Goal: Task Accomplishment & Management: Complete application form

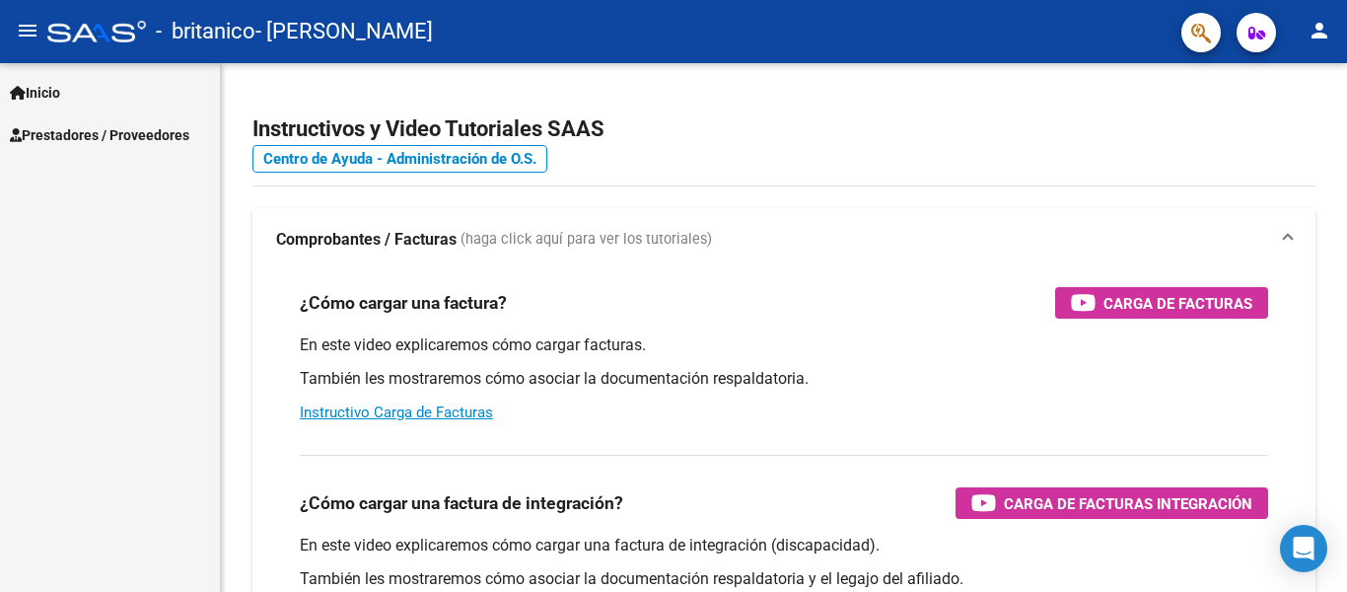
click at [80, 130] on span "Prestadores / Proveedores" at bounding box center [99, 135] width 179 height 22
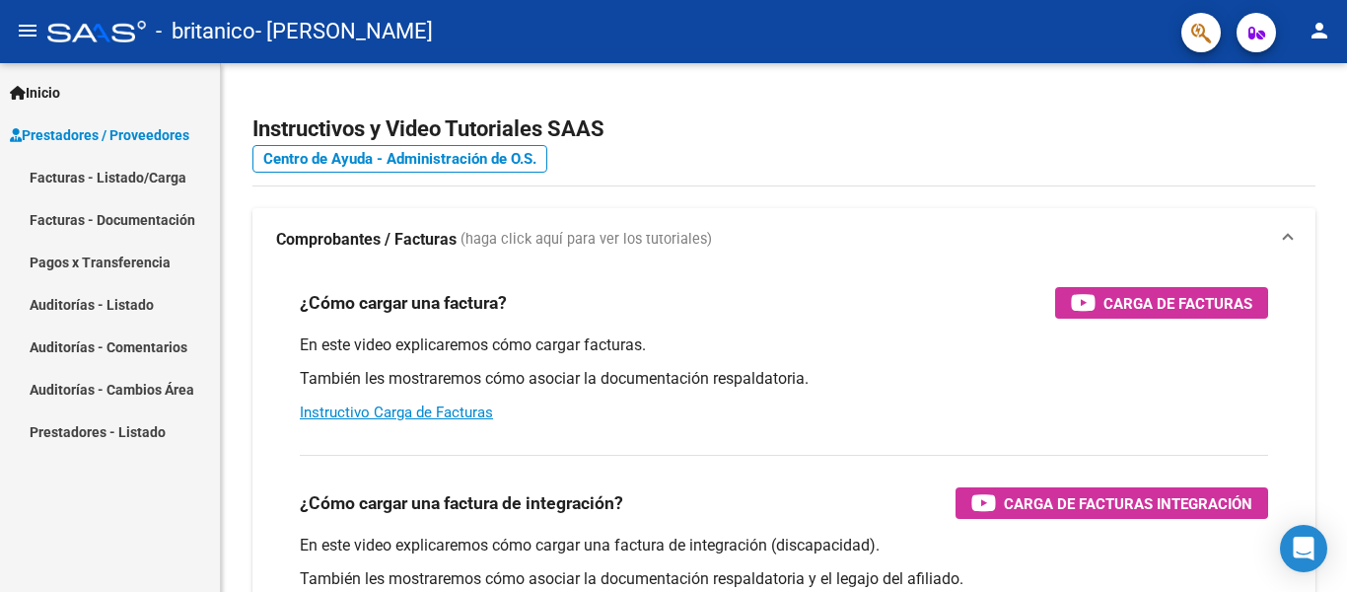
click at [98, 177] on link "Facturas - Listado/Carga" at bounding box center [110, 177] width 220 height 42
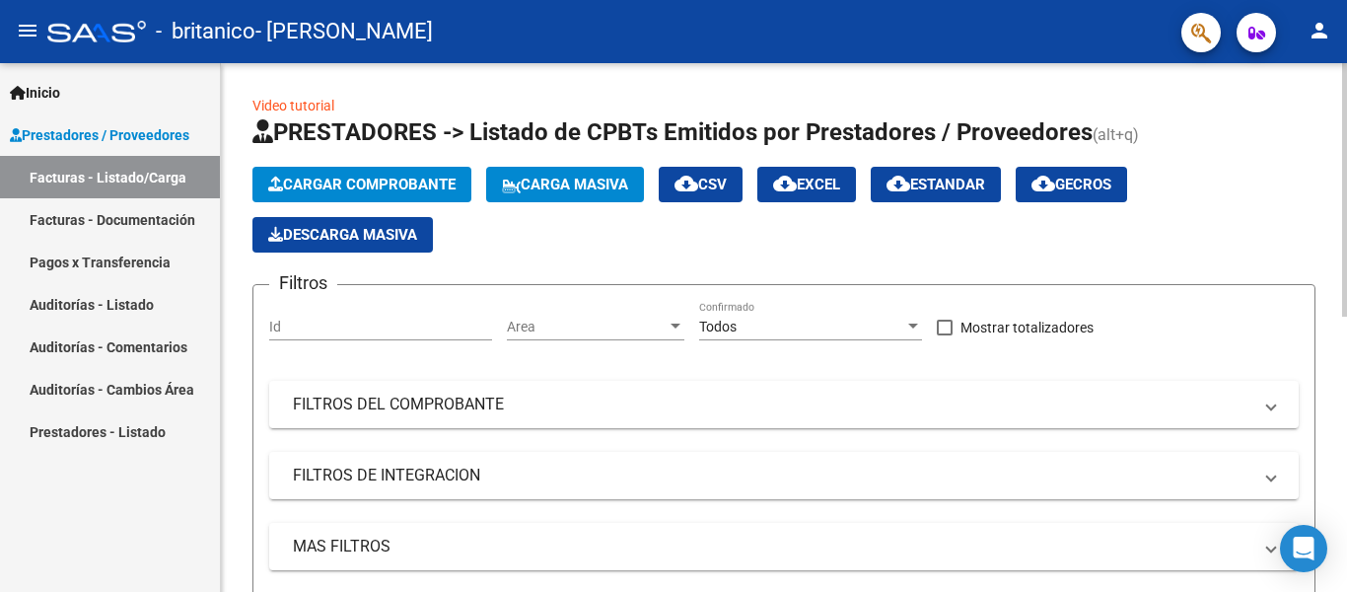
click at [438, 189] on span "Cargar Comprobante" at bounding box center [361, 184] width 187 height 18
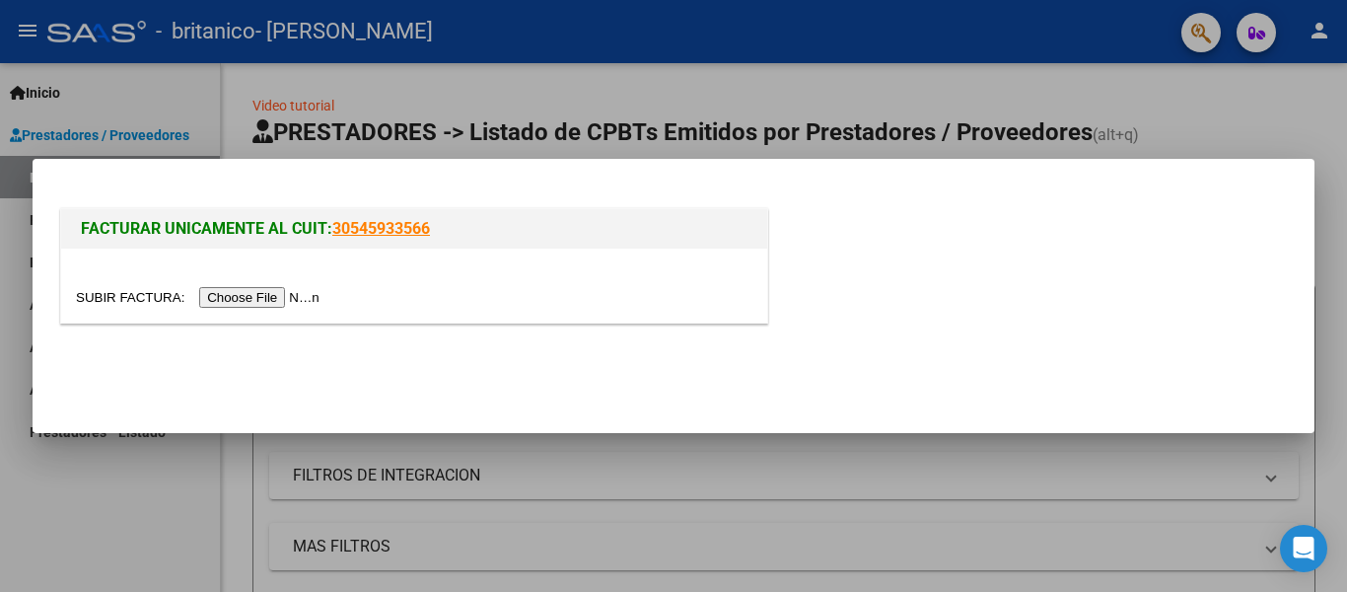
click at [277, 301] on input "file" at bounding box center [200, 297] width 249 height 21
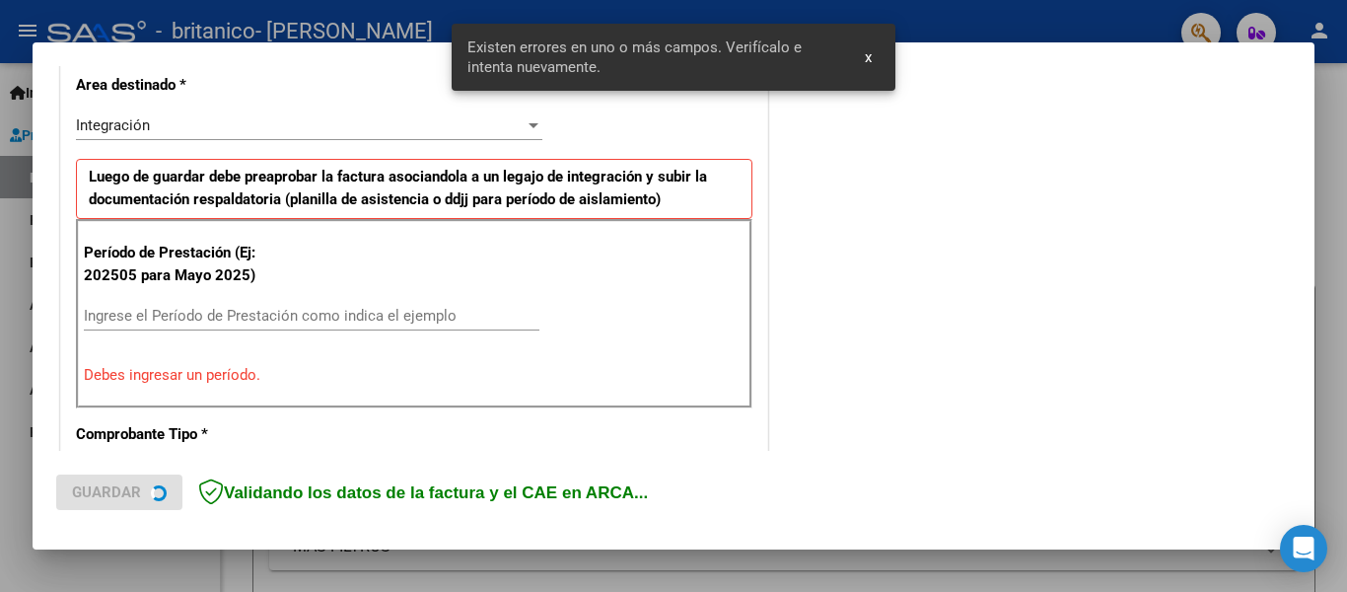
scroll to position [494, 0]
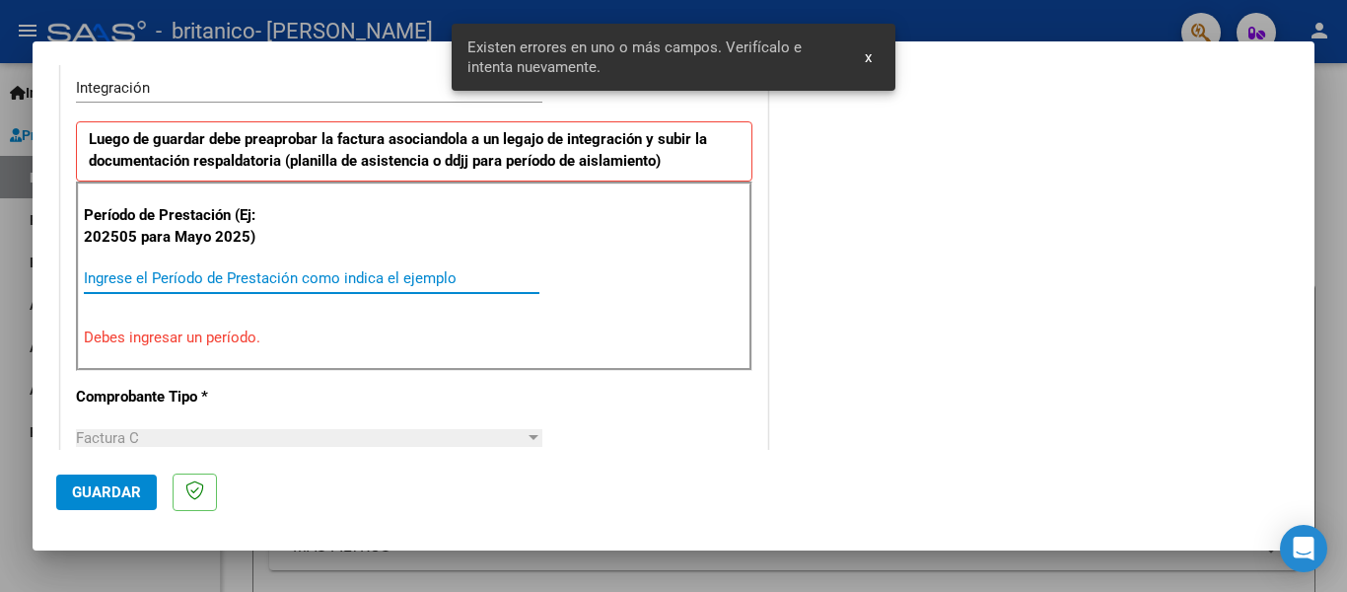
click at [258, 282] on input "Ingrese el Período de Prestación como indica el ejemplo" at bounding box center [311, 278] width 455 height 18
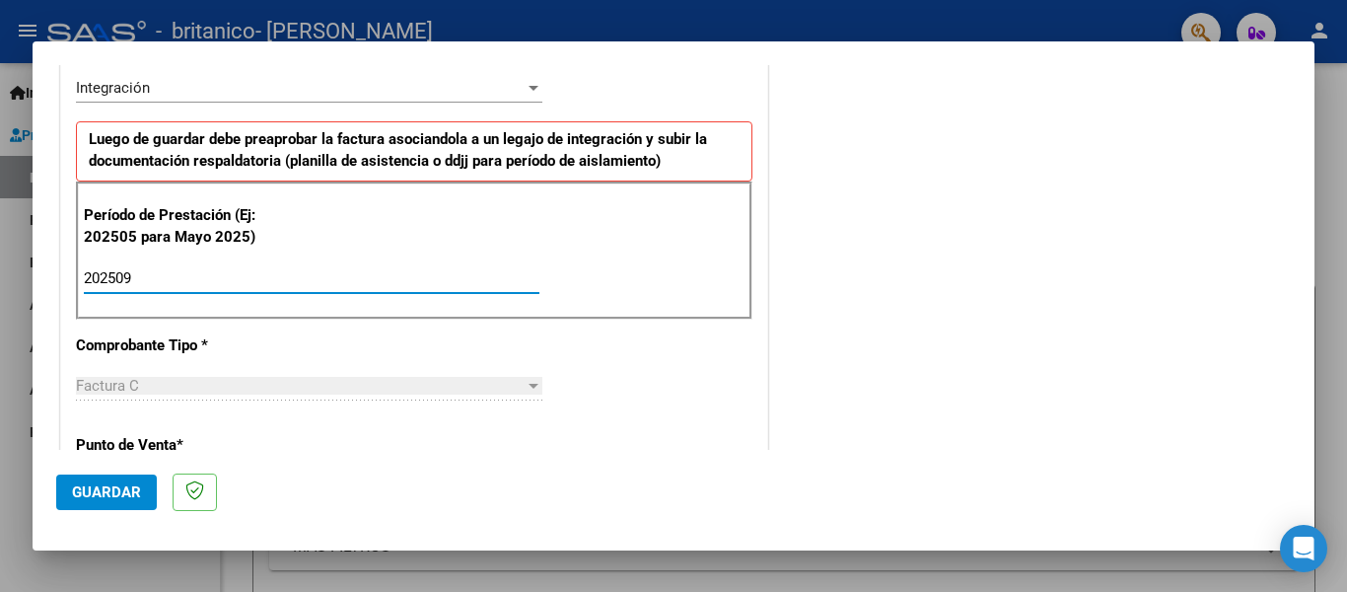
type input "202509"
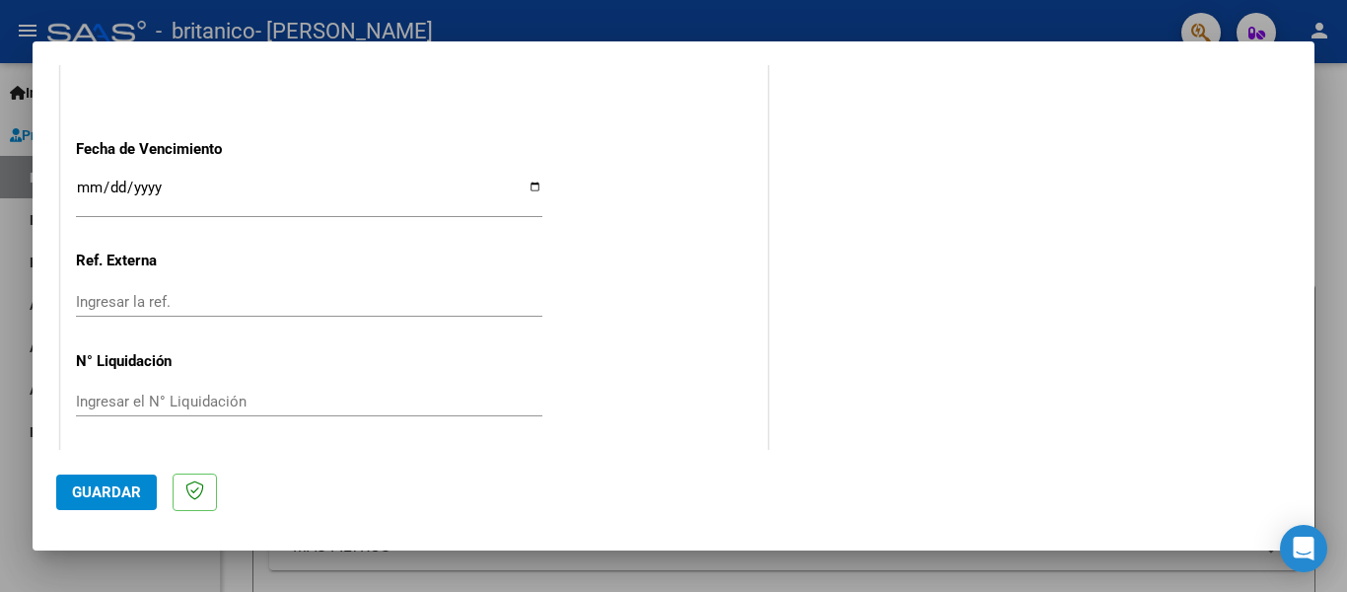
scroll to position [1351, 0]
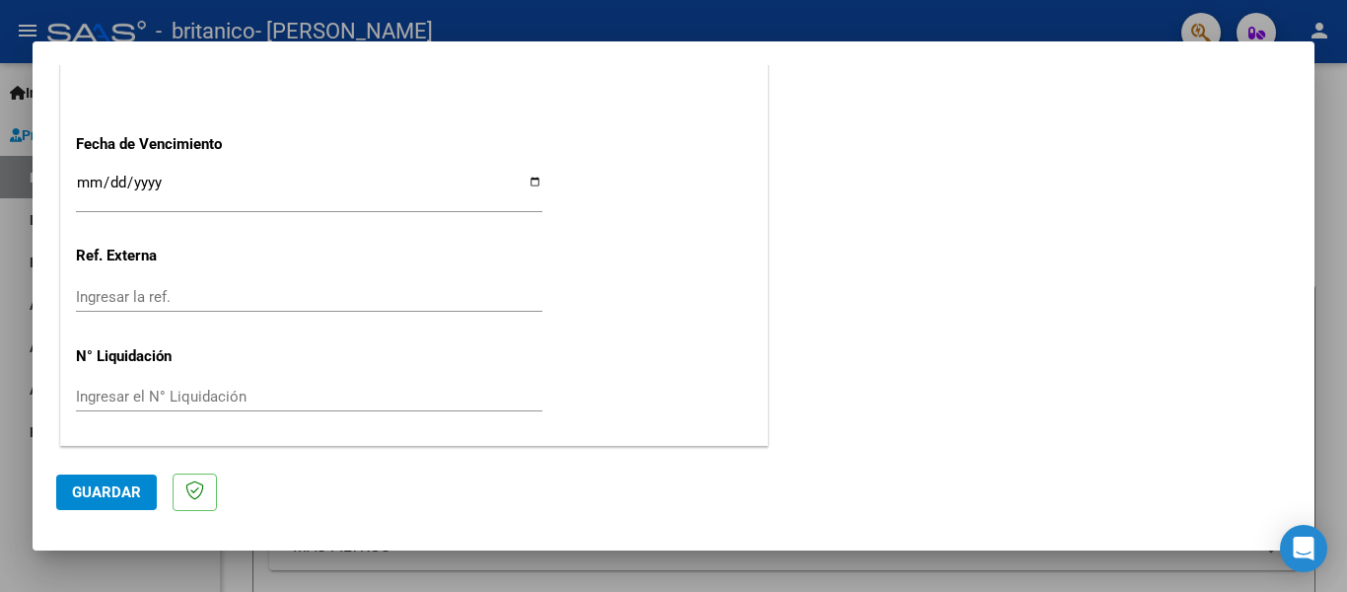
click at [530, 179] on input "Ingresar la fecha" at bounding box center [309, 191] width 466 height 32
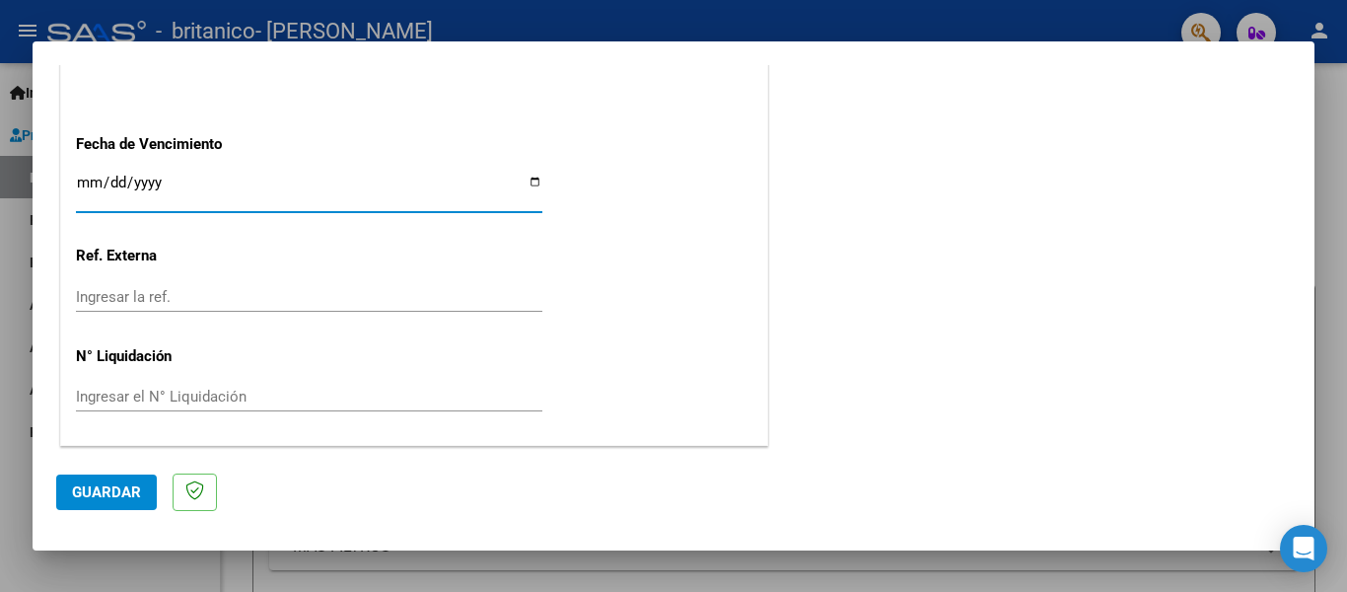
type input "[DATE]"
click at [135, 490] on span "Guardar" at bounding box center [106, 492] width 69 height 18
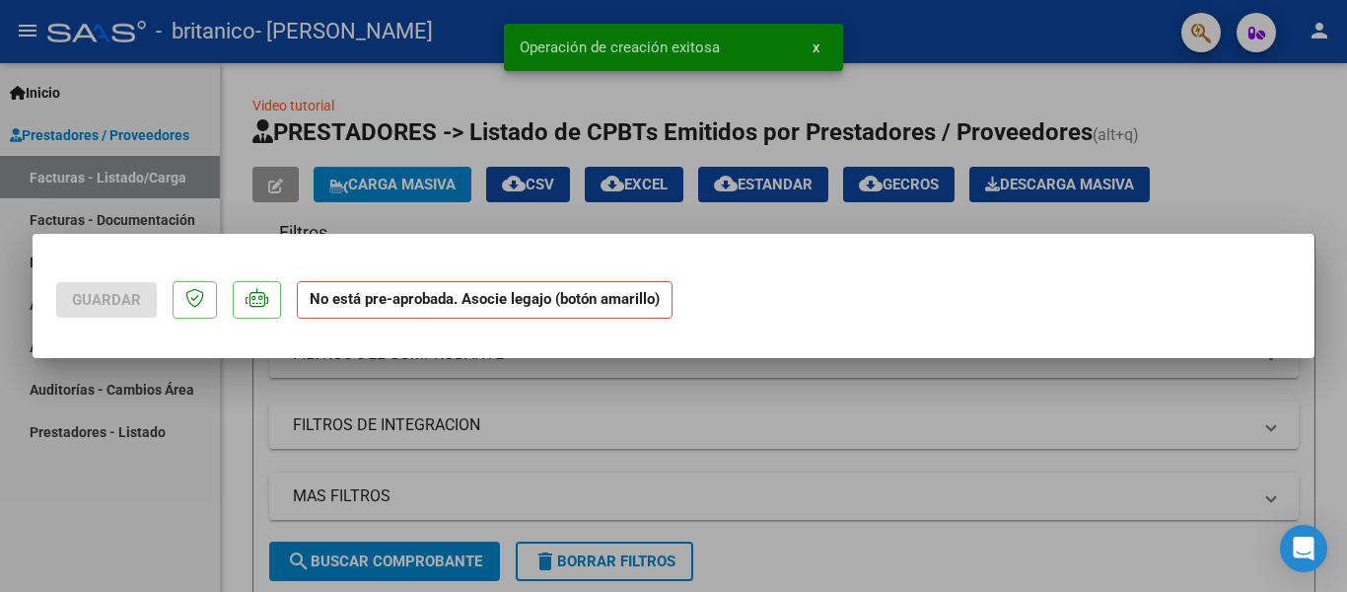
scroll to position [0, 0]
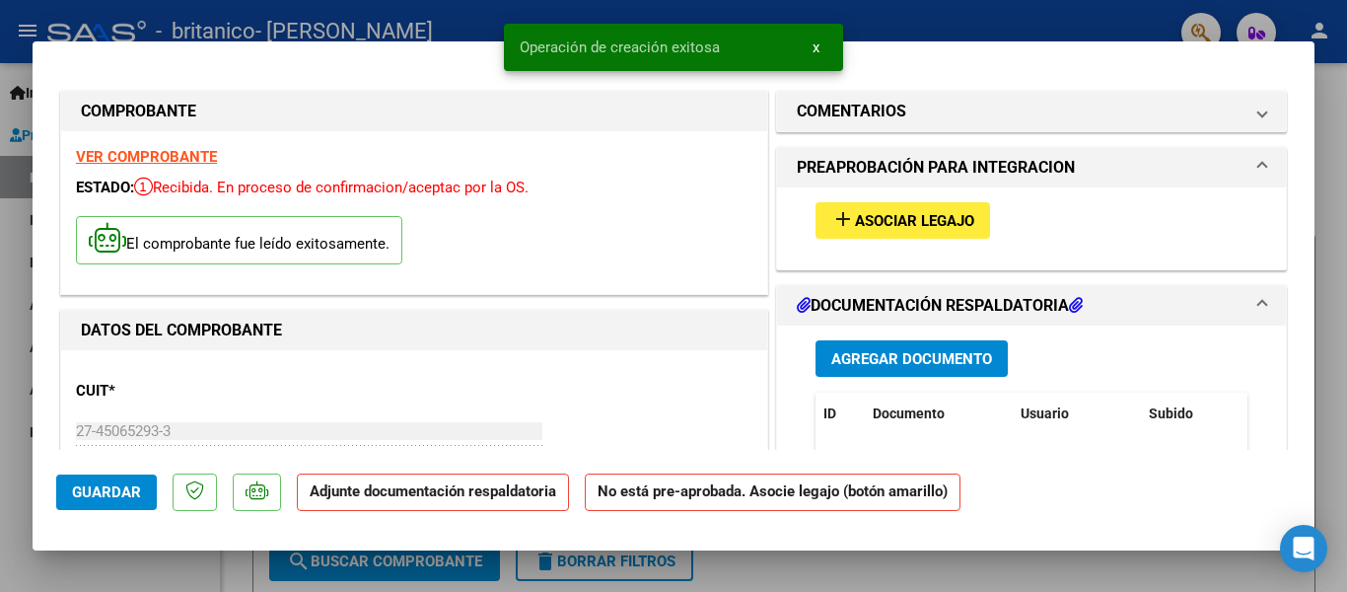
click at [913, 226] on span "Asociar Legajo" at bounding box center [914, 221] width 119 height 18
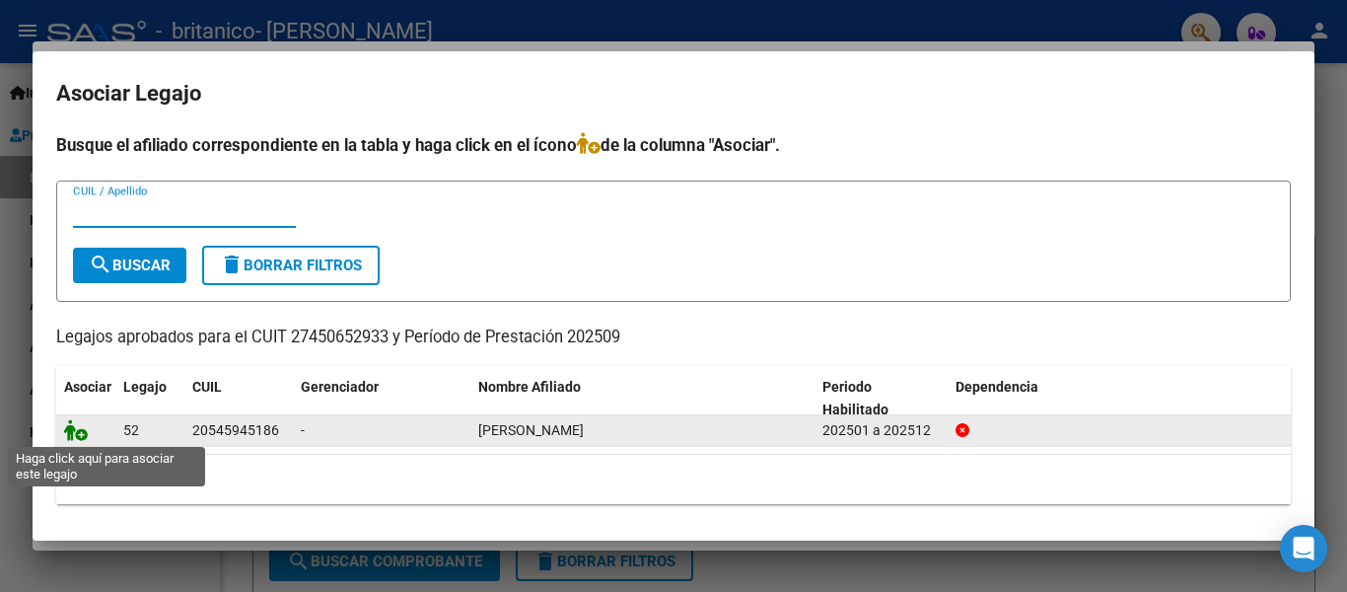
click at [76, 438] on icon at bounding box center [76, 430] width 24 height 22
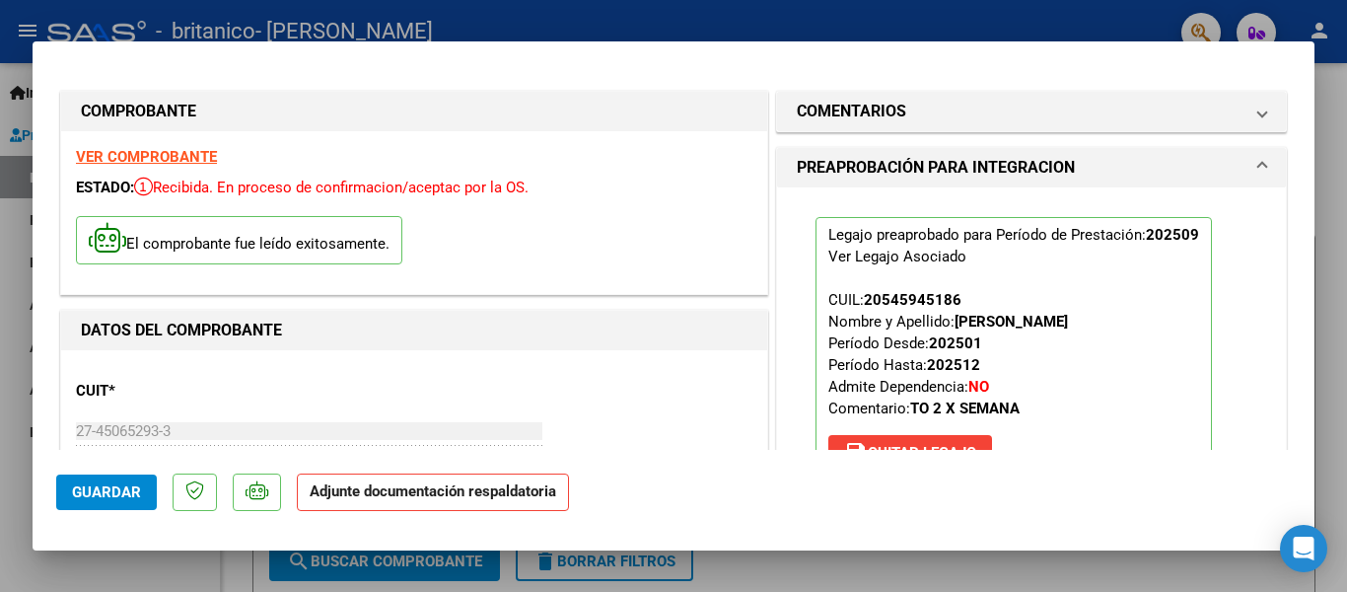
click at [381, 506] on p "Adjunte documentación respaldatoria" at bounding box center [433, 492] width 272 height 38
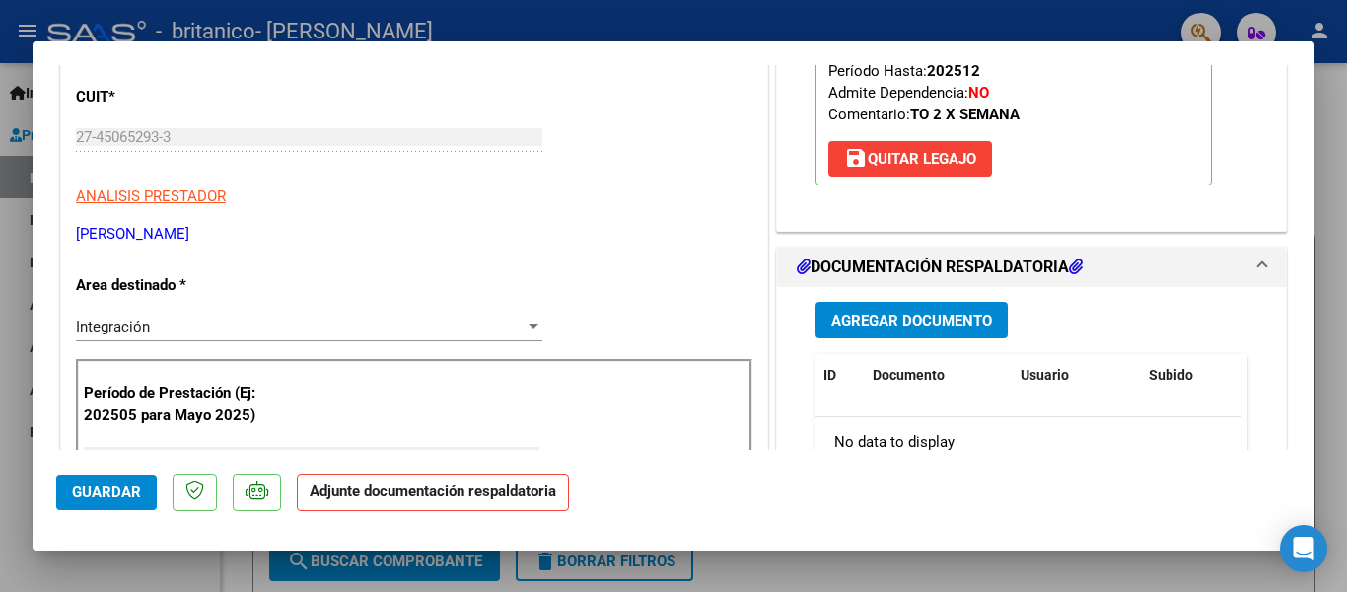
scroll to position [309, 0]
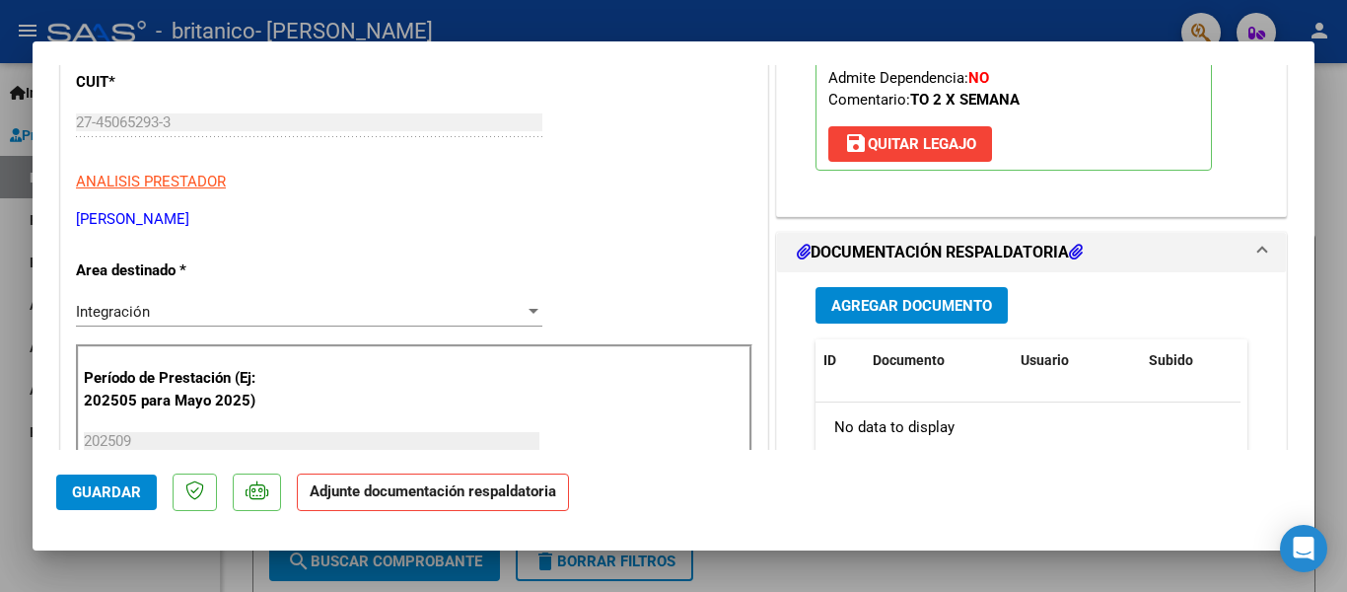
click at [890, 306] on span "Agregar Documento" at bounding box center [911, 306] width 161 height 18
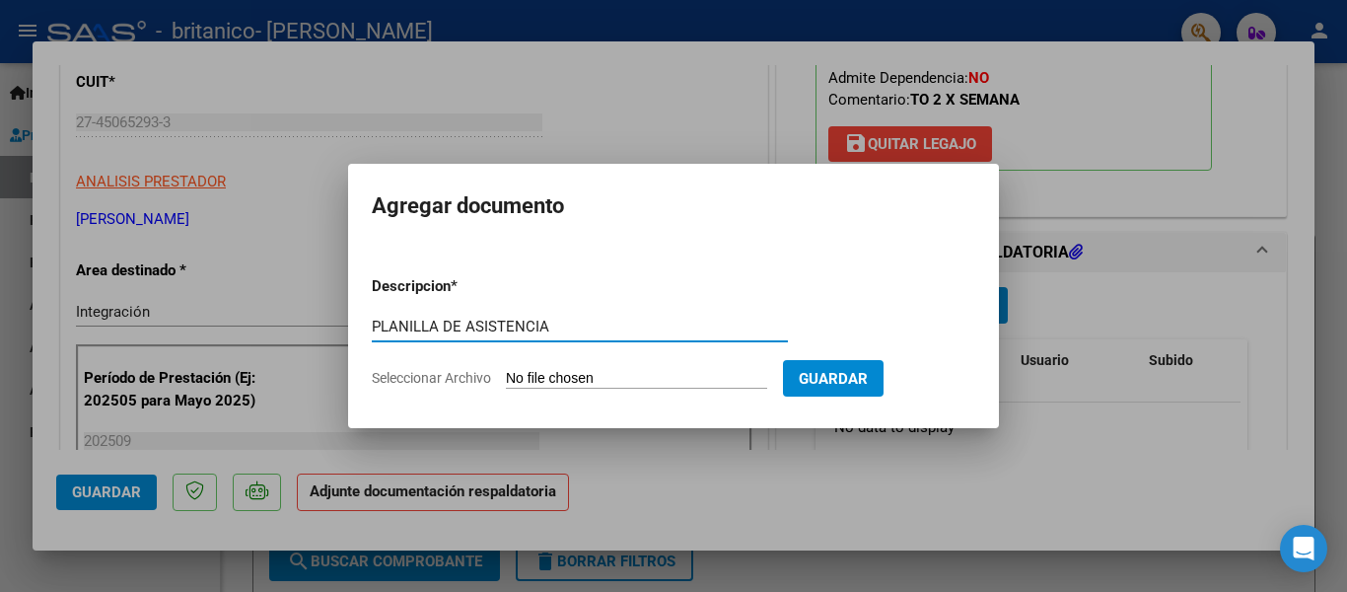
type input "PLANILLA DE ASISTENCIA"
click at [733, 373] on input "Seleccionar Archivo" at bounding box center [636, 379] width 261 height 19
type input "C:\fakepath\PA SEPT.pdf"
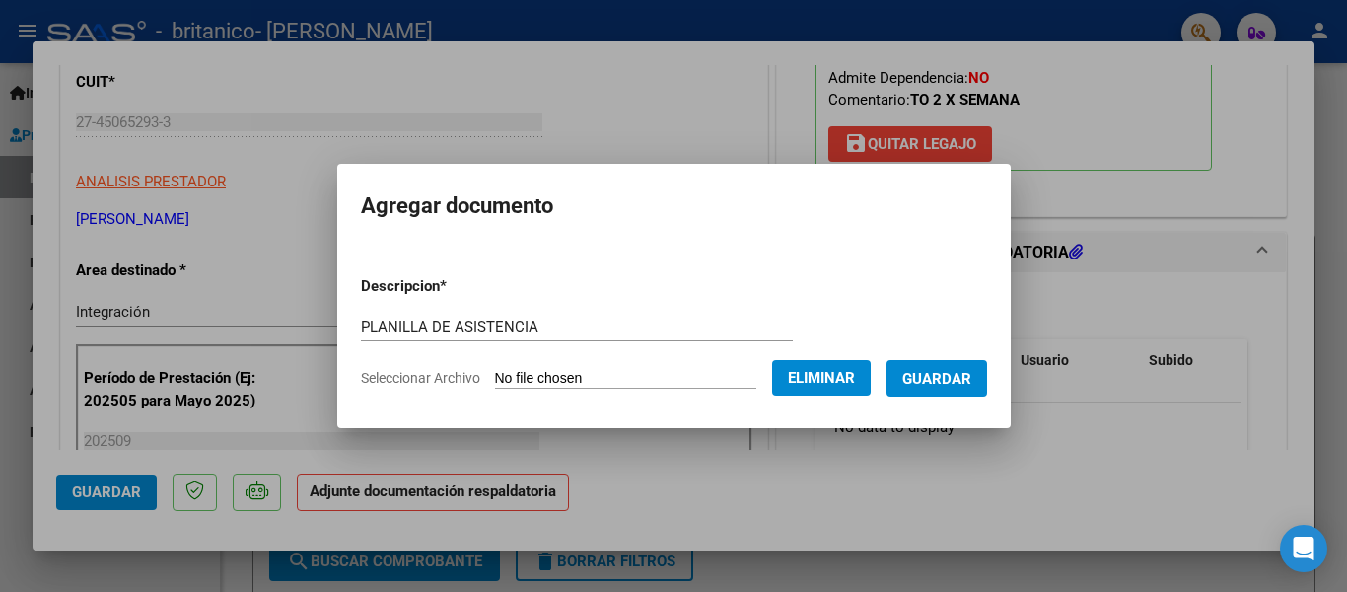
click at [927, 380] on span "Guardar" at bounding box center [936, 379] width 69 height 18
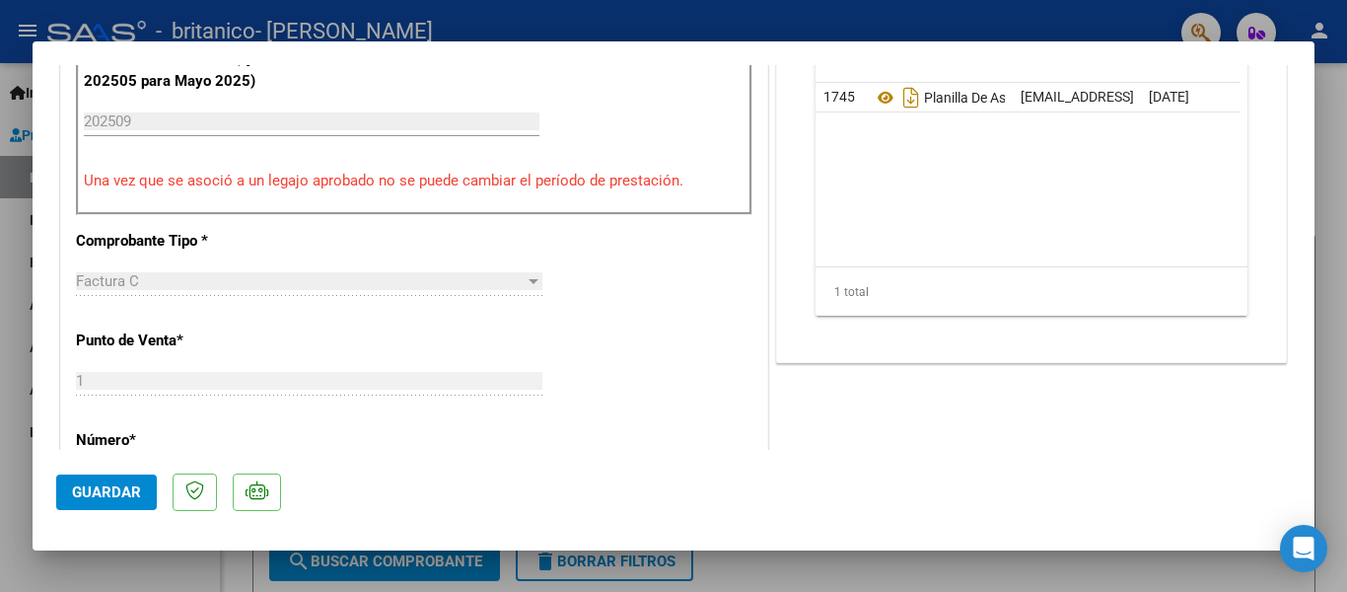
scroll to position [537, 0]
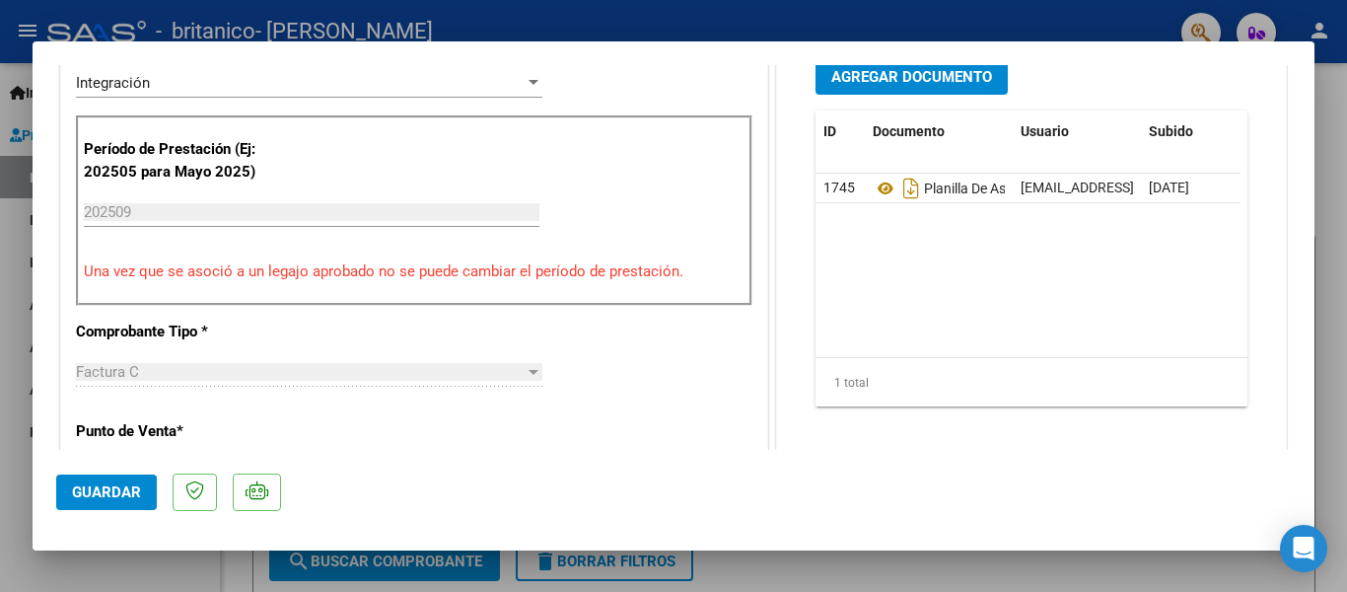
click at [116, 484] on span "Guardar" at bounding box center [106, 492] width 69 height 18
click at [133, 502] on button "Guardar" at bounding box center [106, 491] width 101 height 35
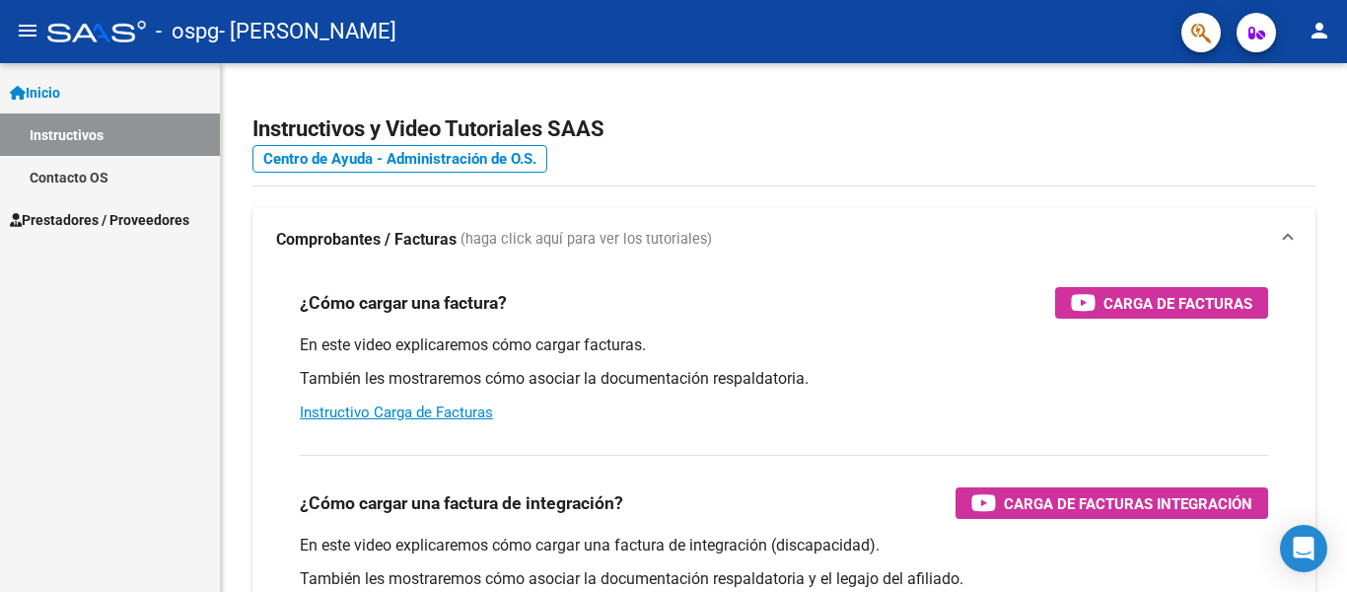
click at [113, 136] on link "Instructivos" at bounding box center [110, 134] width 220 height 42
click at [60, 85] on span "Inicio" at bounding box center [35, 93] width 50 height 22
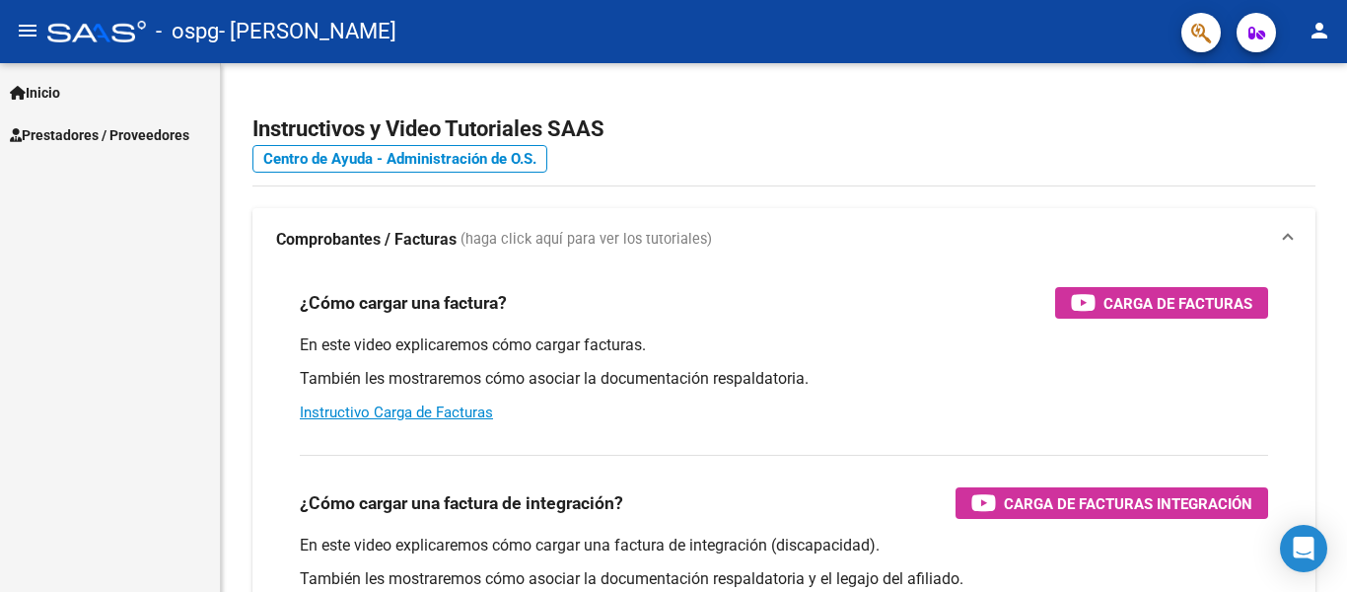
click at [60, 85] on span "Inicio" at bounding box center [35, 93] width 50 height 22
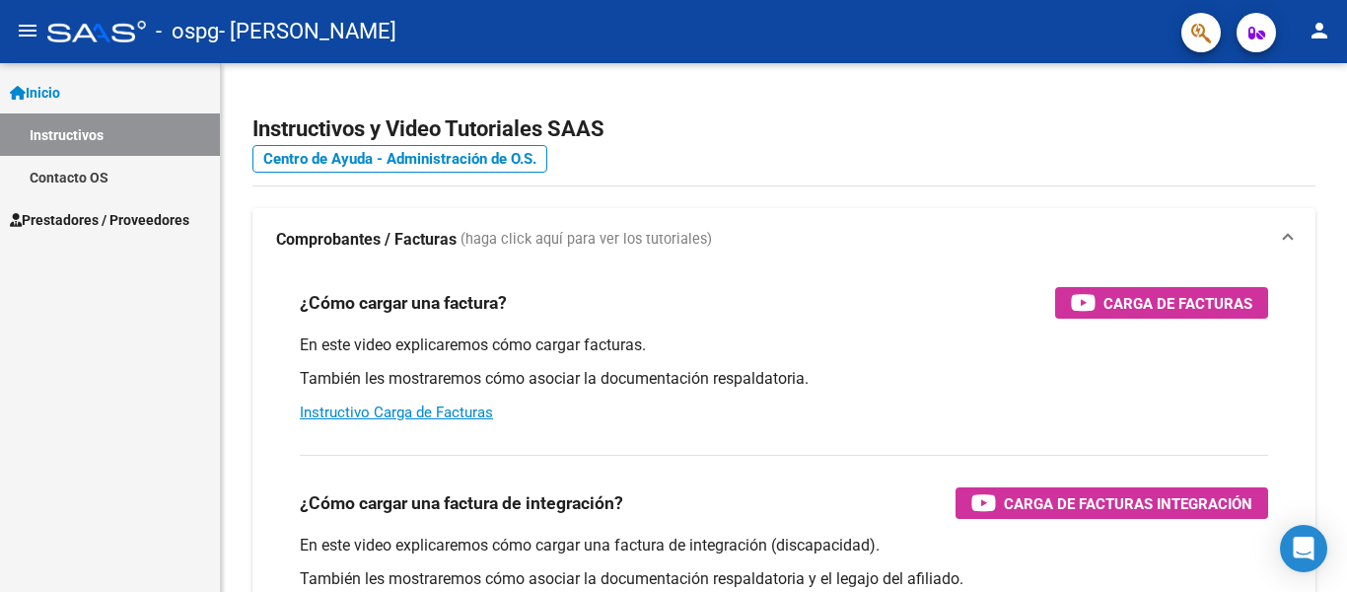
click at [60, 85] on span "Inicio" at bounding box center [35, 93] width 50 height 22
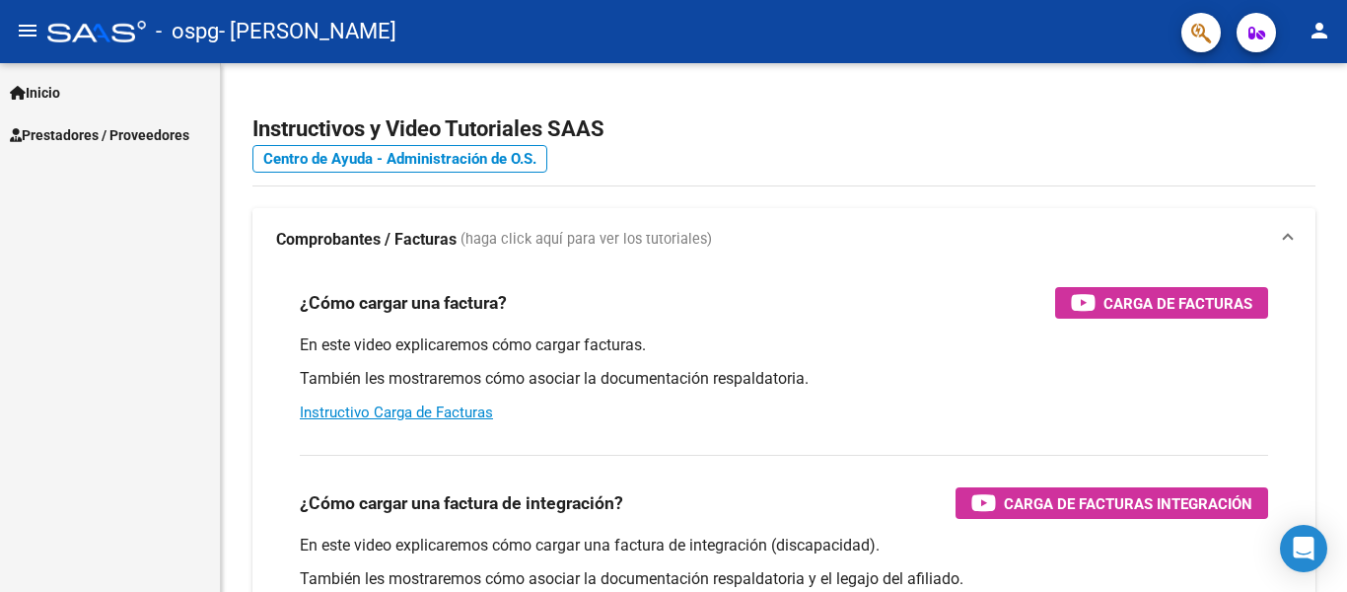
click at [92, 136] on span "Prestadores / Proveedores" at bounding box center [99, 135] width 179 height 22
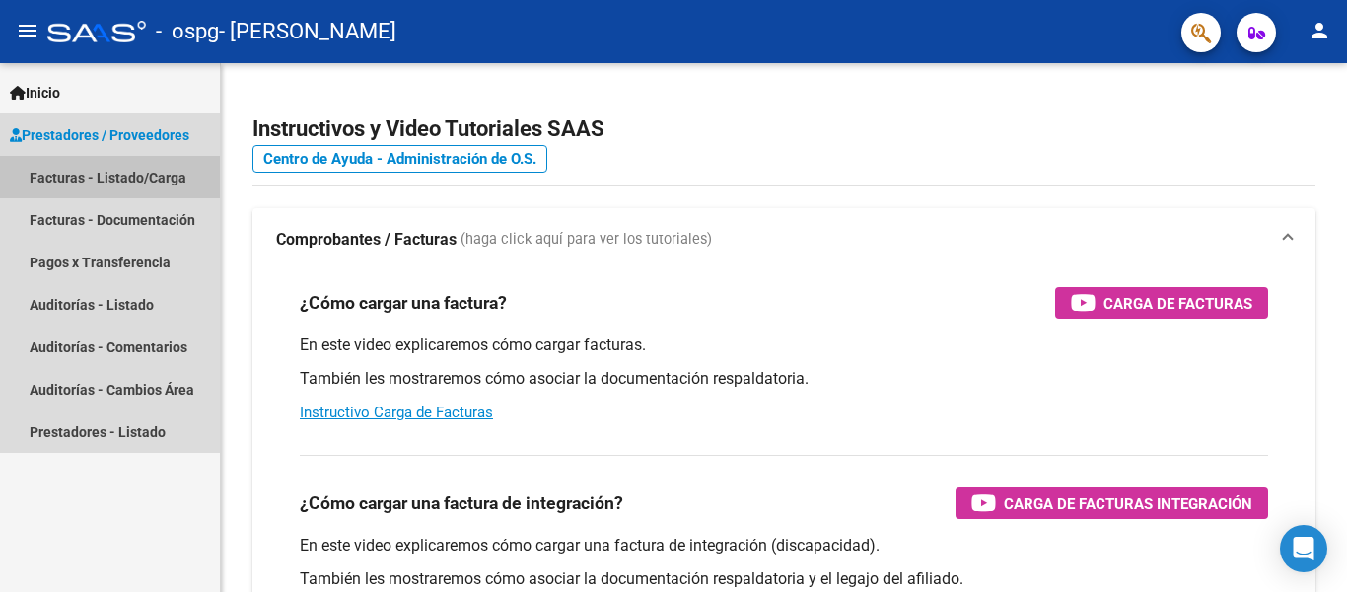
click at [91, 181] on link "Facturas - Listado/Carga" at bounding box center [110, 177] width 220 height 42
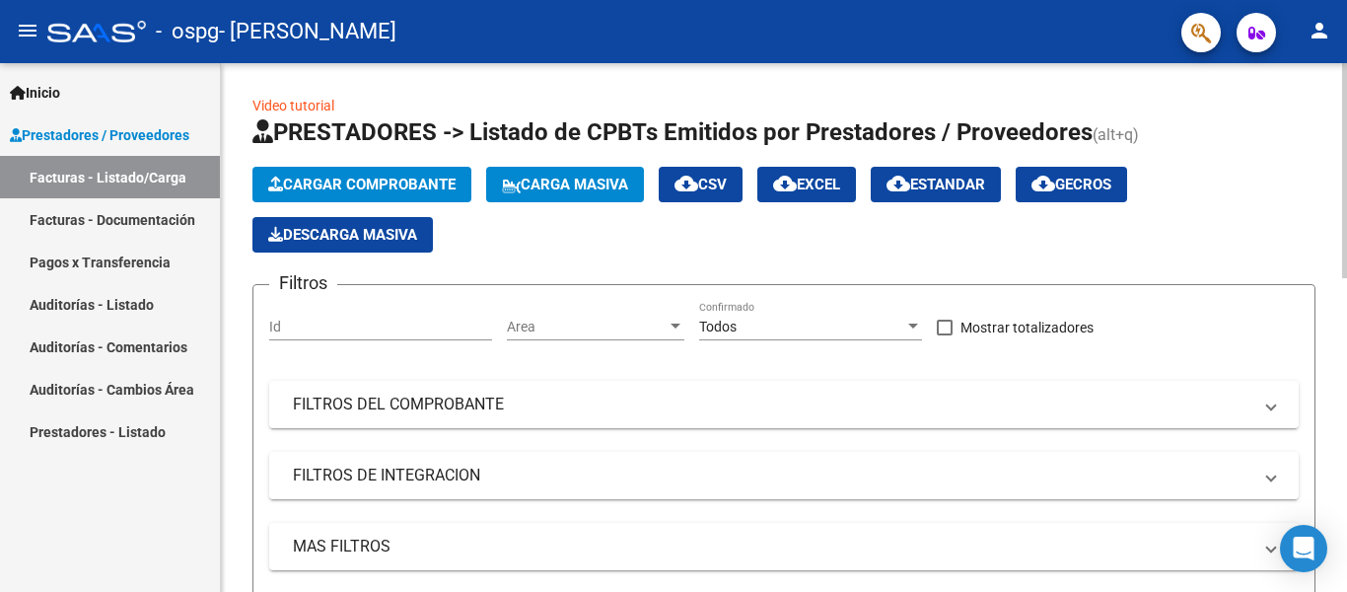
click at [361, 185] on span "Cargar Comprobante" at bounding box center [361, 184] width 187 height 18
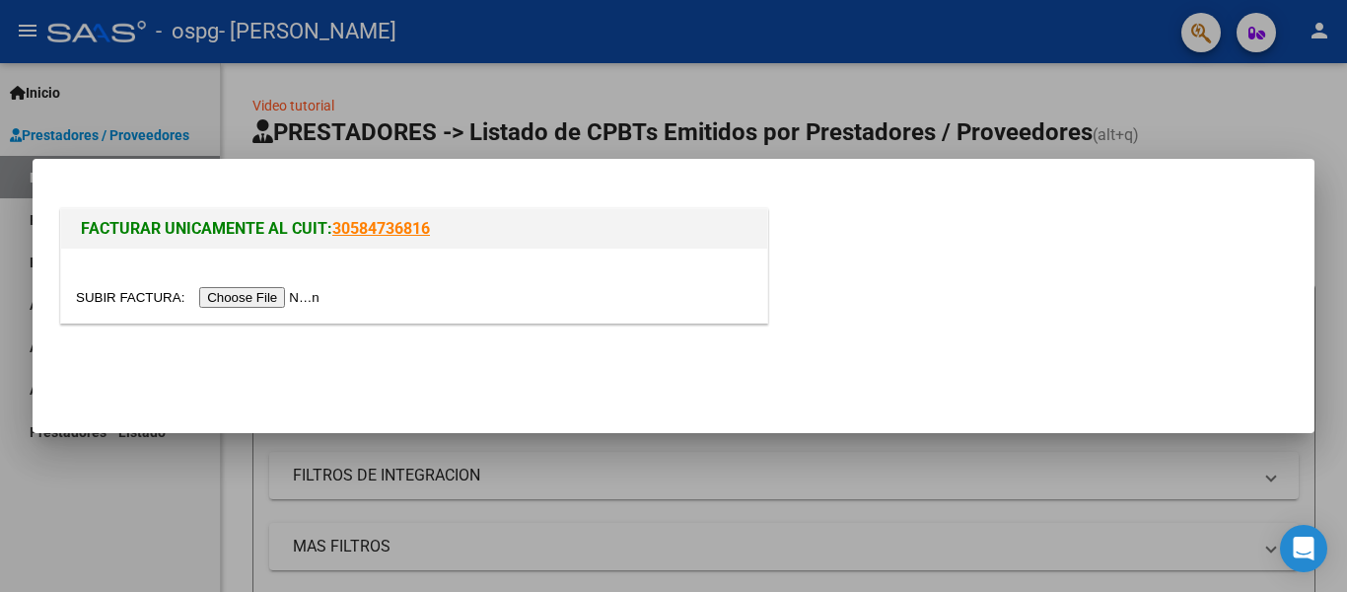
click at [270, 295] on input "file" at bounding box center [200, 297] width 249 height 21
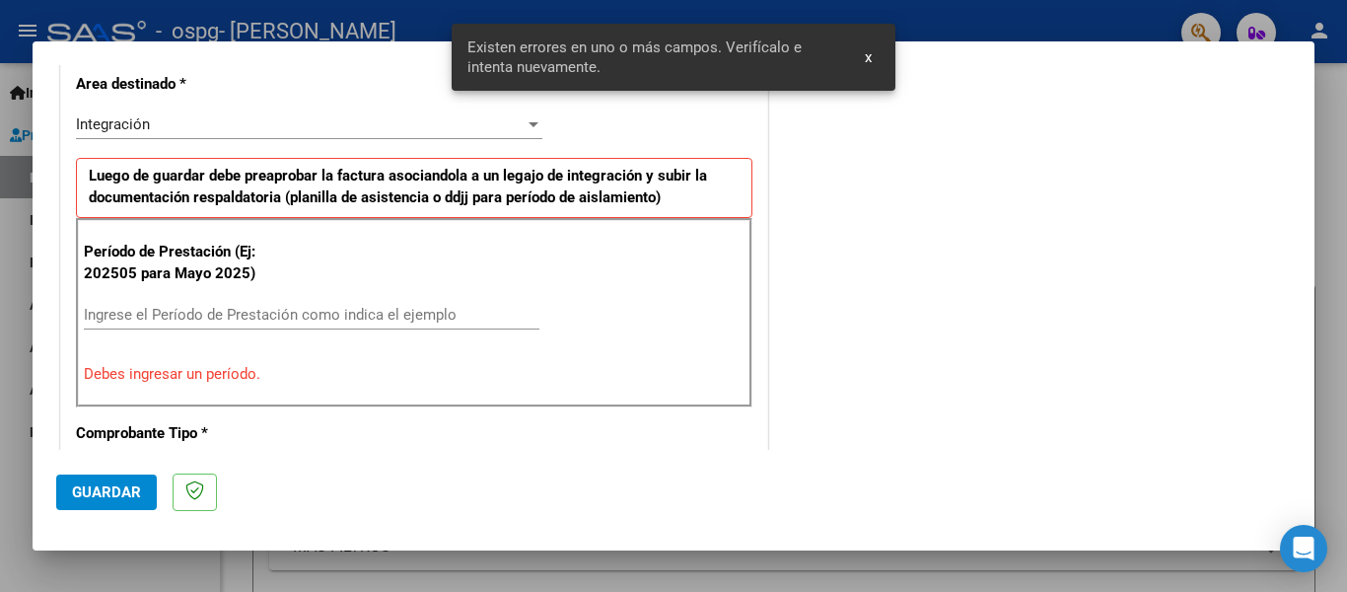
scroll to position [494, 0]
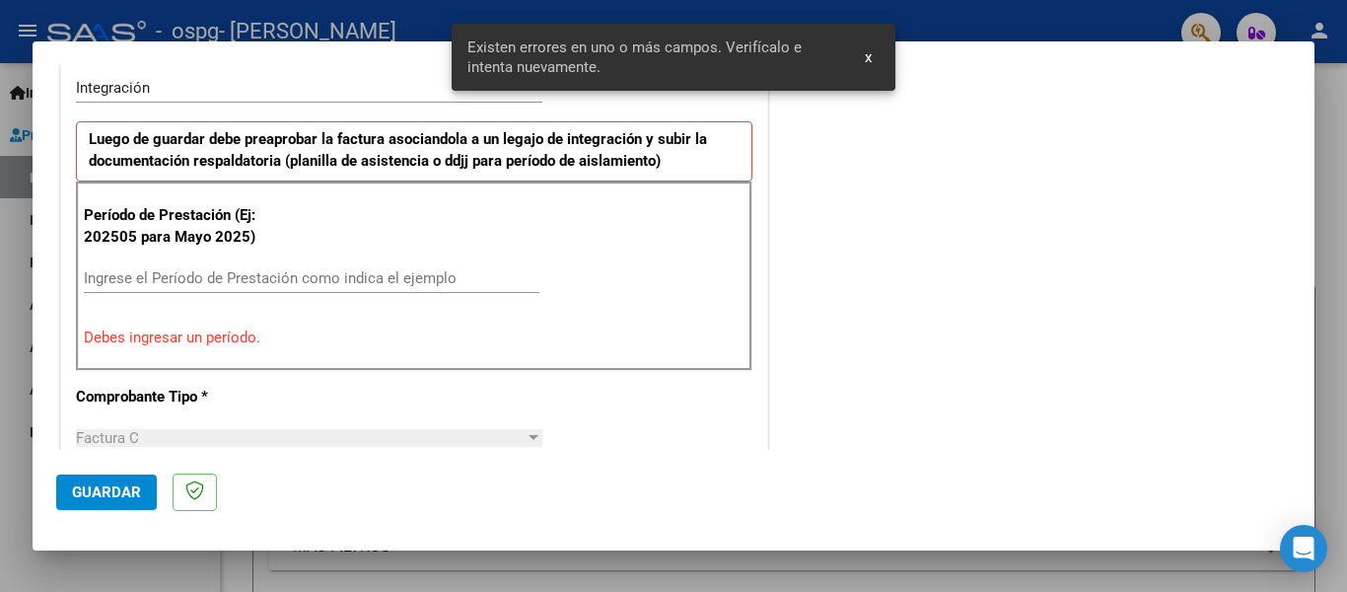
click at [246, 269] on input "Ingrese el Período de Prestación como indica el ejemplo" at bounding box center [311, 278] width 455 height 18
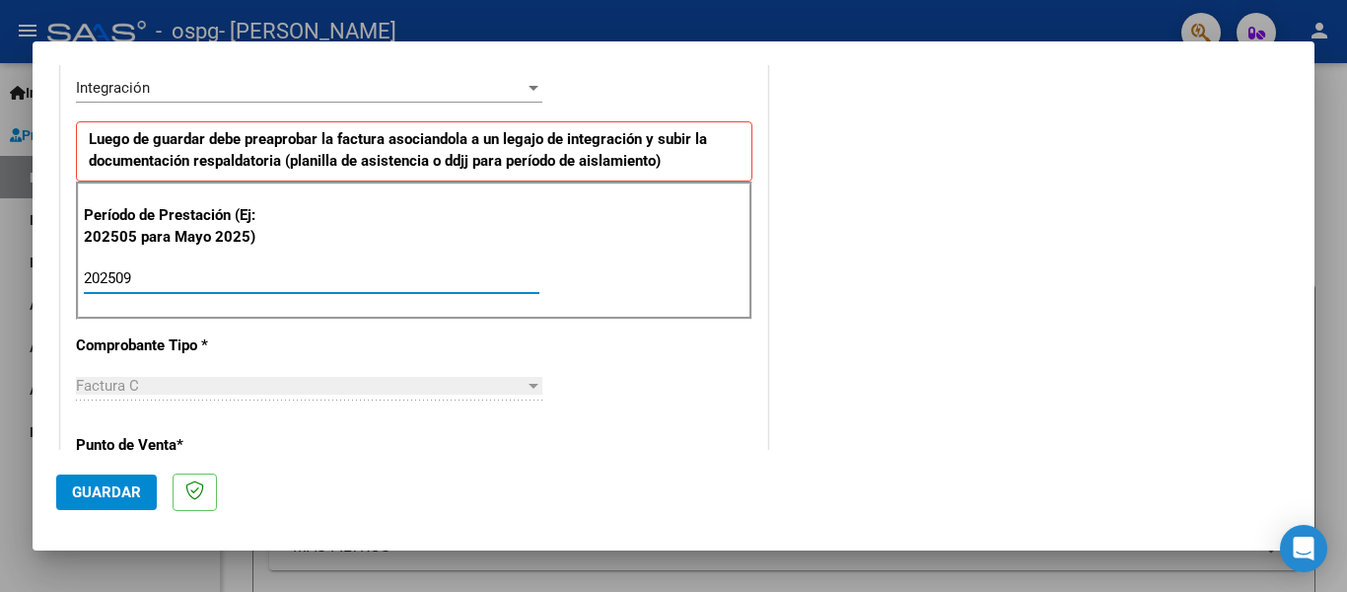
type input "202509"
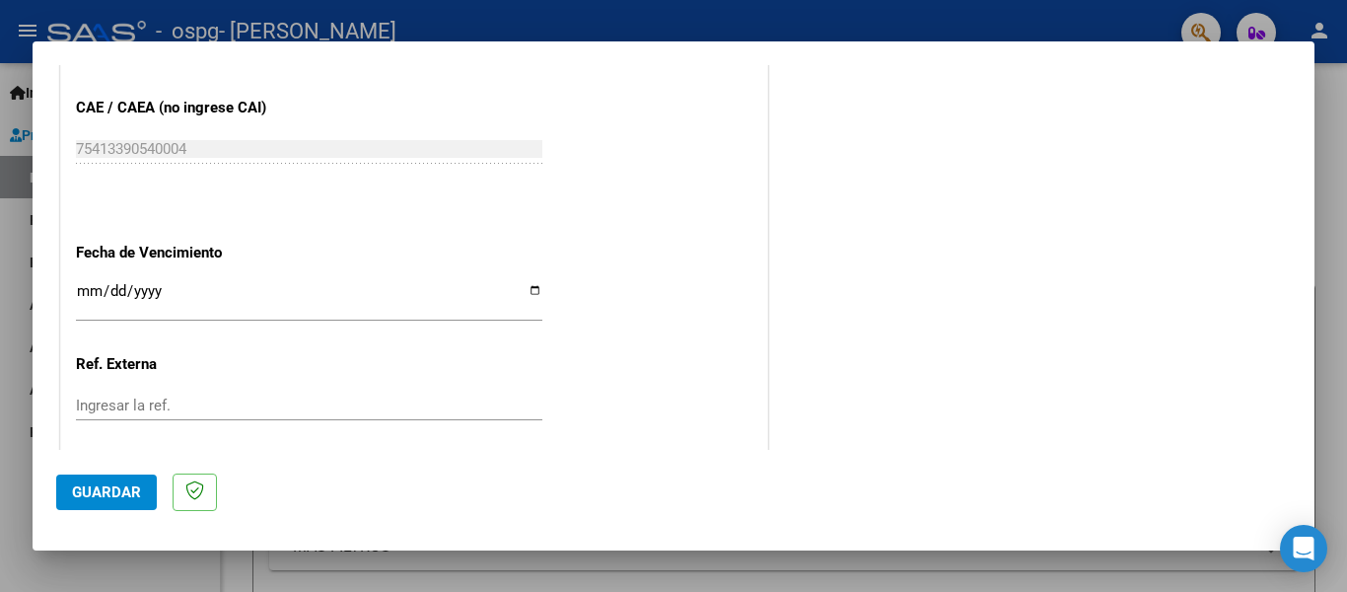
scroll to position [1331, 0]
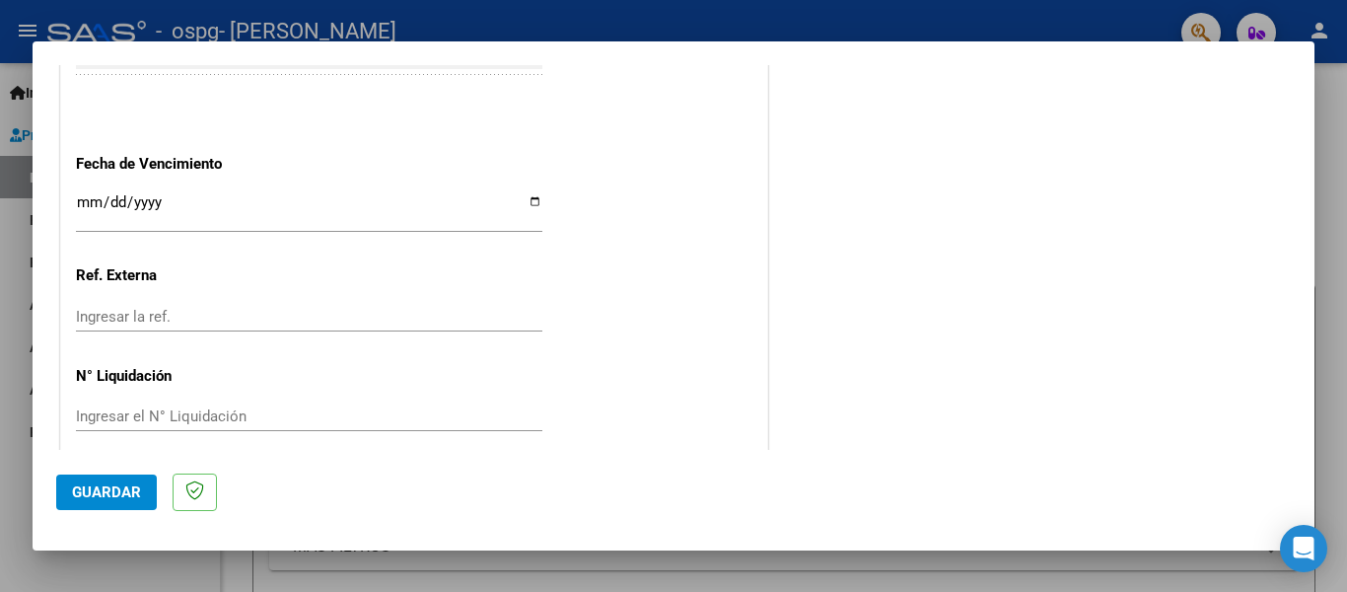
click at [525, 196] on input "Ingresar la fecha" at bounding box center [309, 210] width 466 height 32
type input "[DATE]"
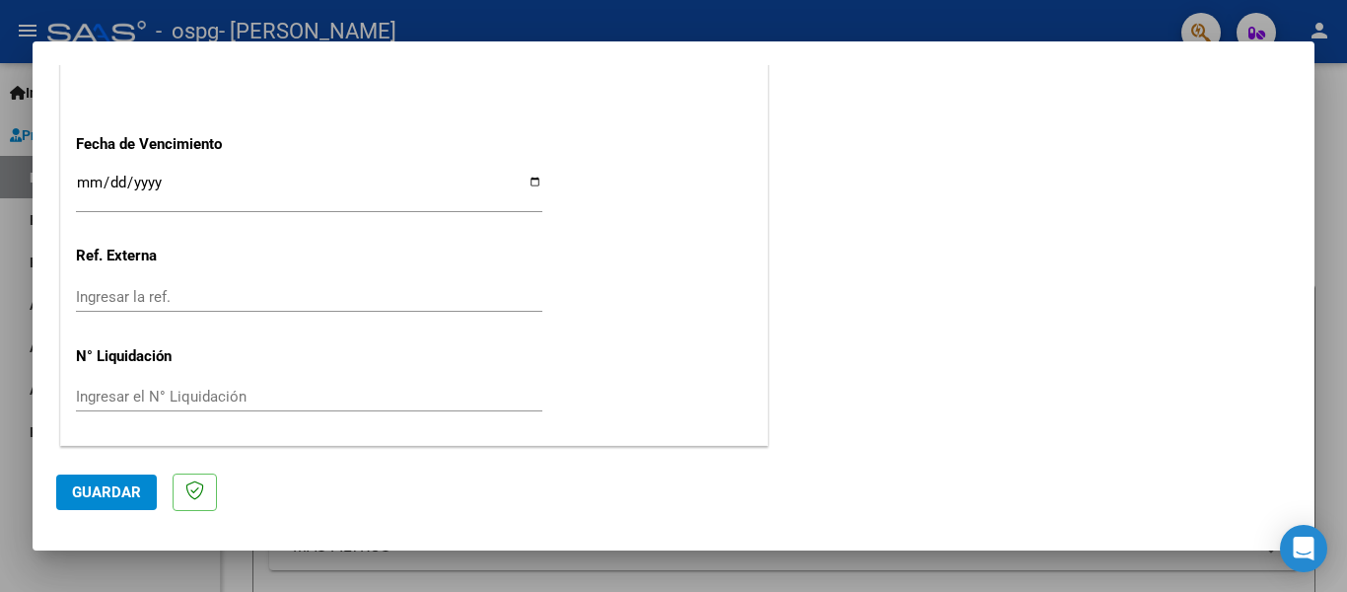
click at [114, 477] on button "Guardar" at bounding box center [106, 491] width 101 height 35
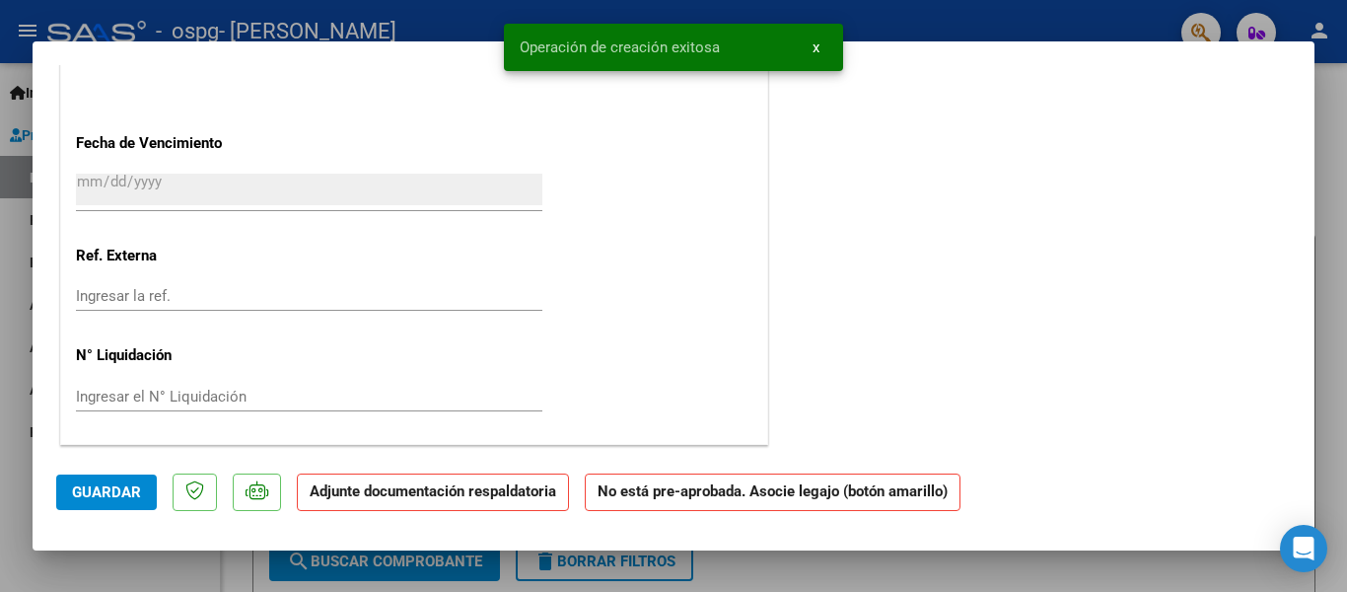
scroll to position [0, 0]
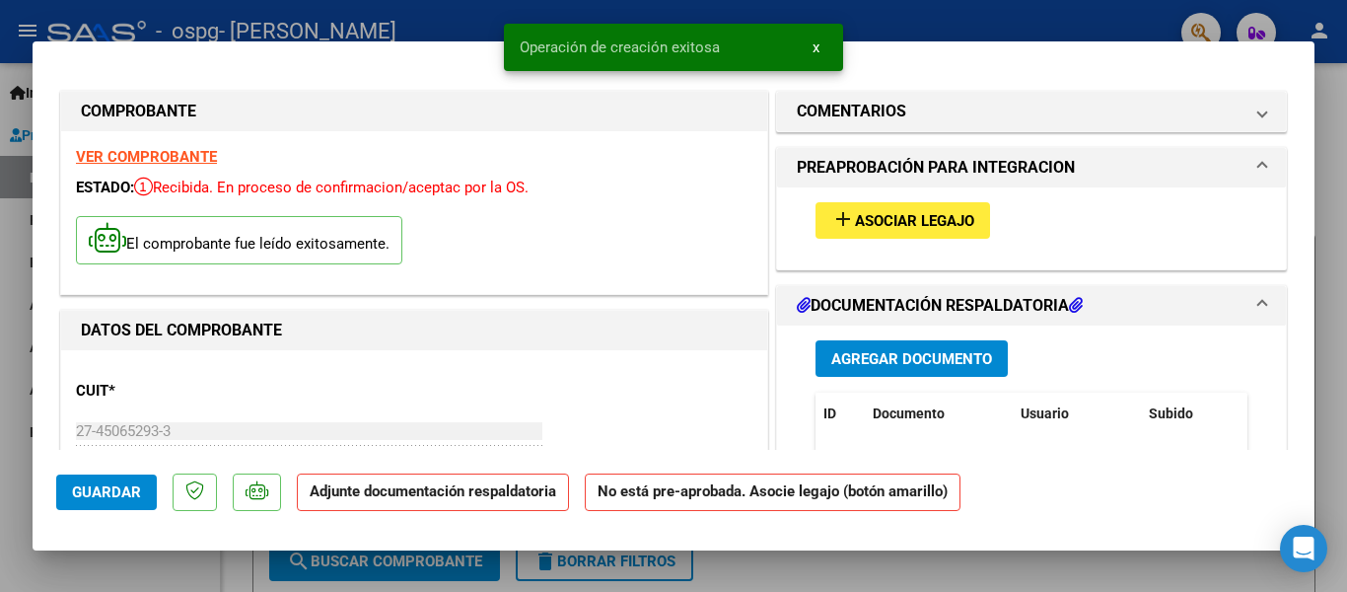
click at [873, 218] on span "Asociar Legajo" at bounding box center [914, 221] width 119 height 18
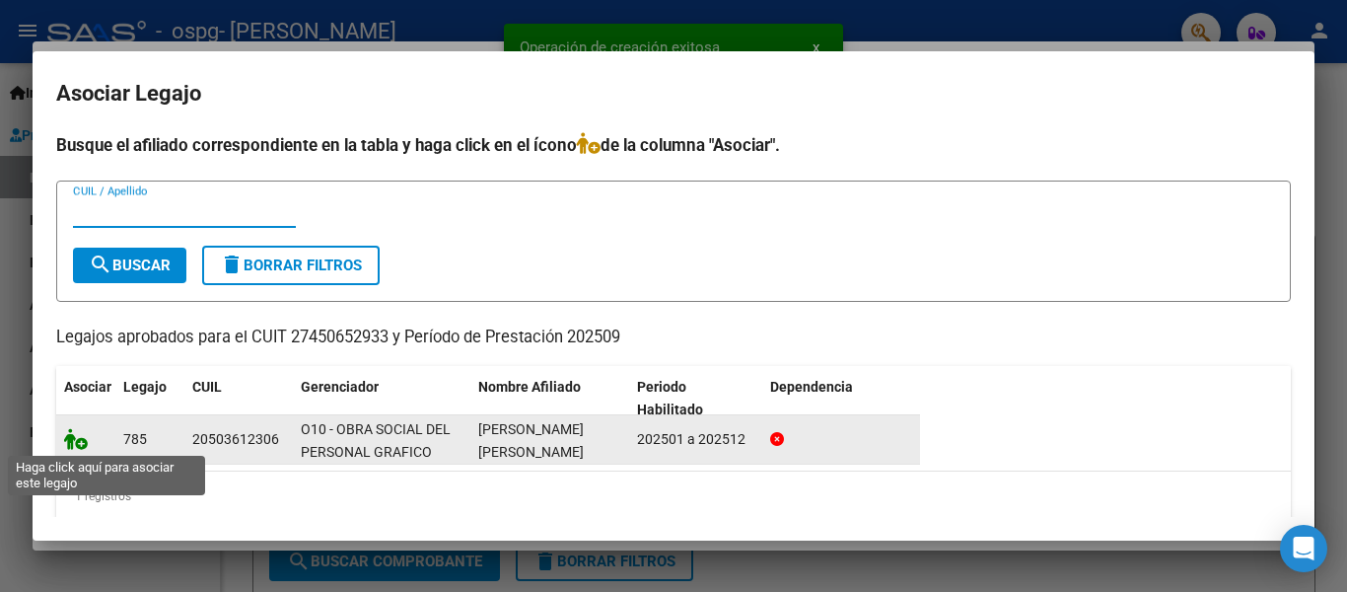
click at [77, 441] on icon at bounding box center [76, 439] width 24 height 22
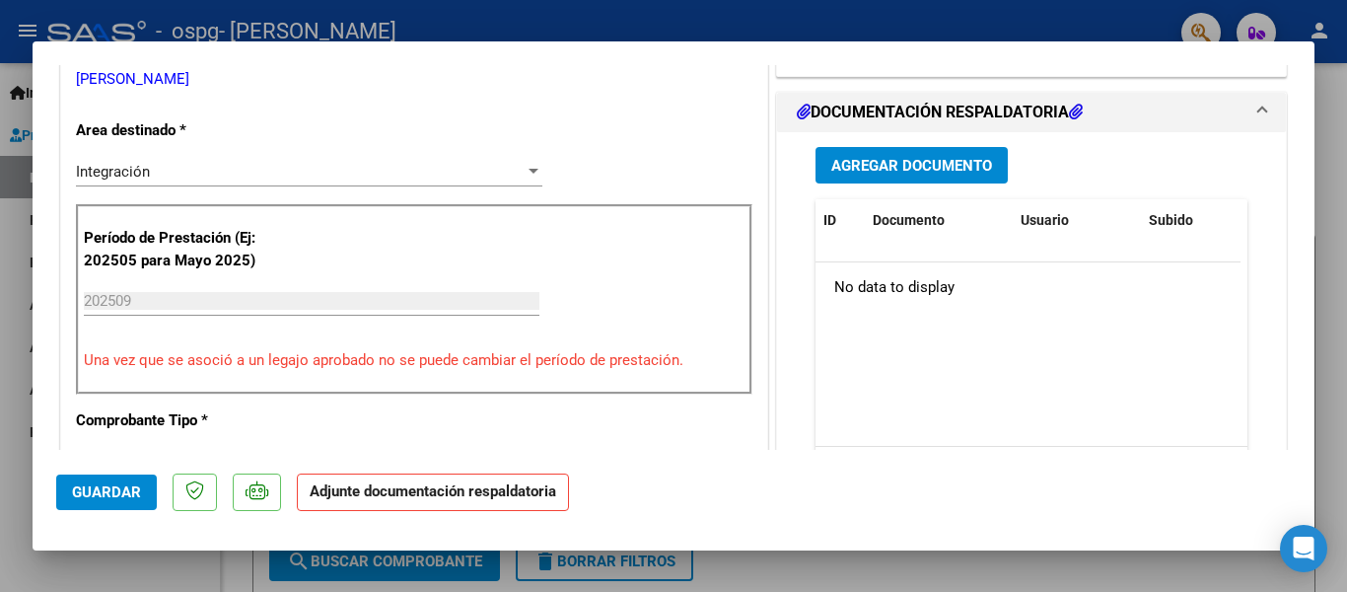
scroll to position [413, 0]
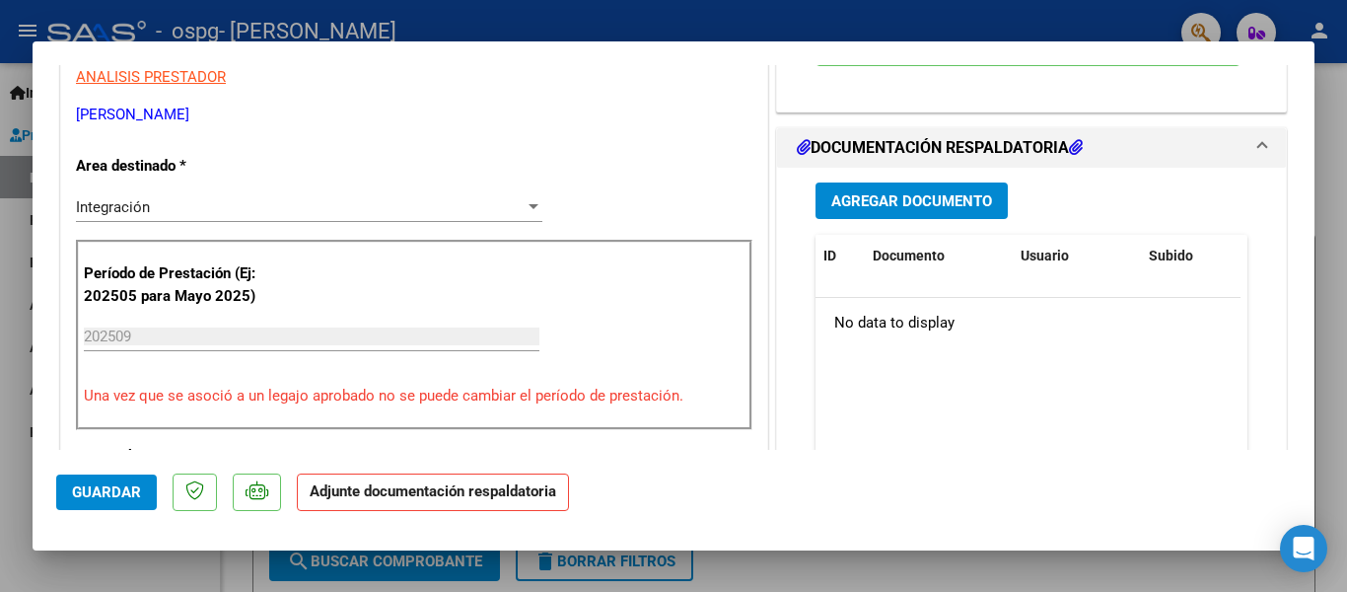
click at [937, 206] on button "Agregar Documento" at bounding box center [911, 200] width 192 height 36
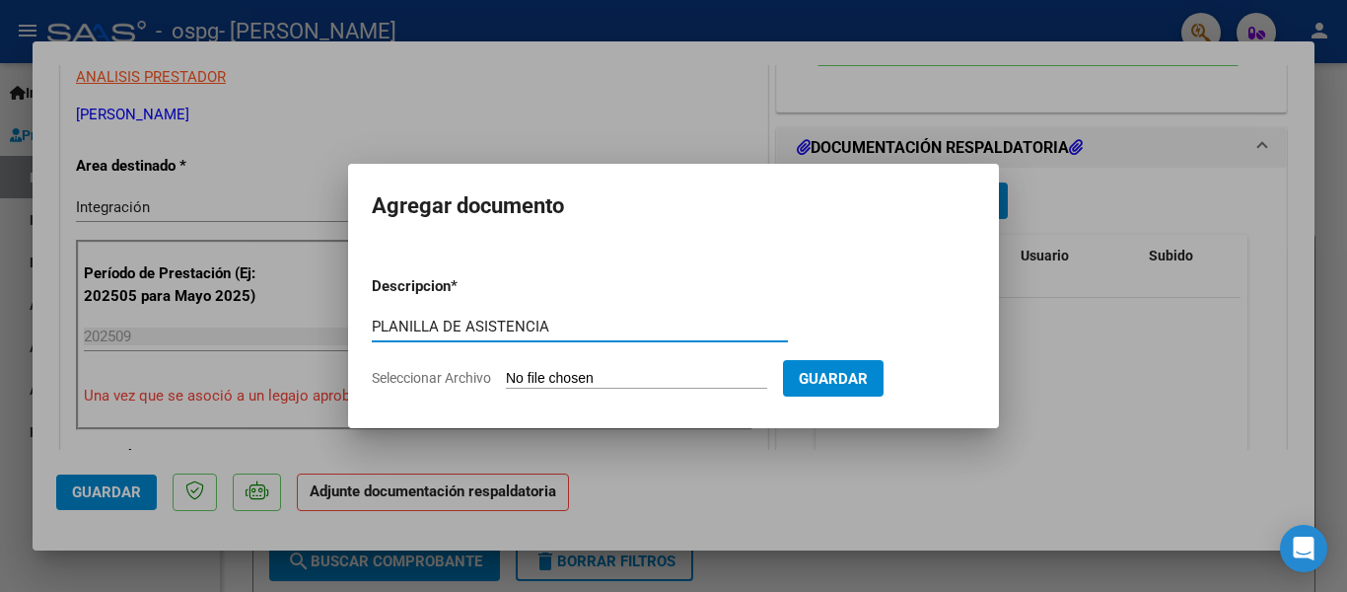
type input "PLANILLA DE ASISTENCIA"
click at [574, 382] on input "Seleccionar Archivo" at bounding box center [636, 379] width 261 height 19
type input "C:\fakepath\PA SEPT.pdf"
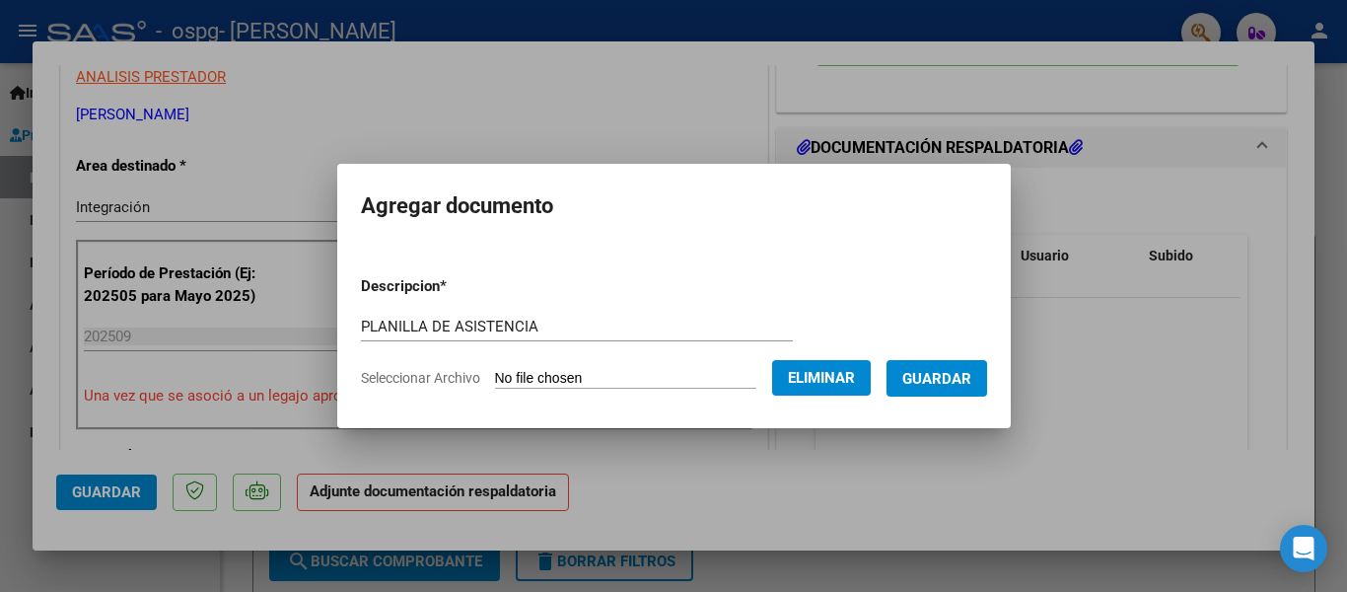
click at [843, 389] on button "Eliminar" at bounding box center [821, 377] width 99 height 35
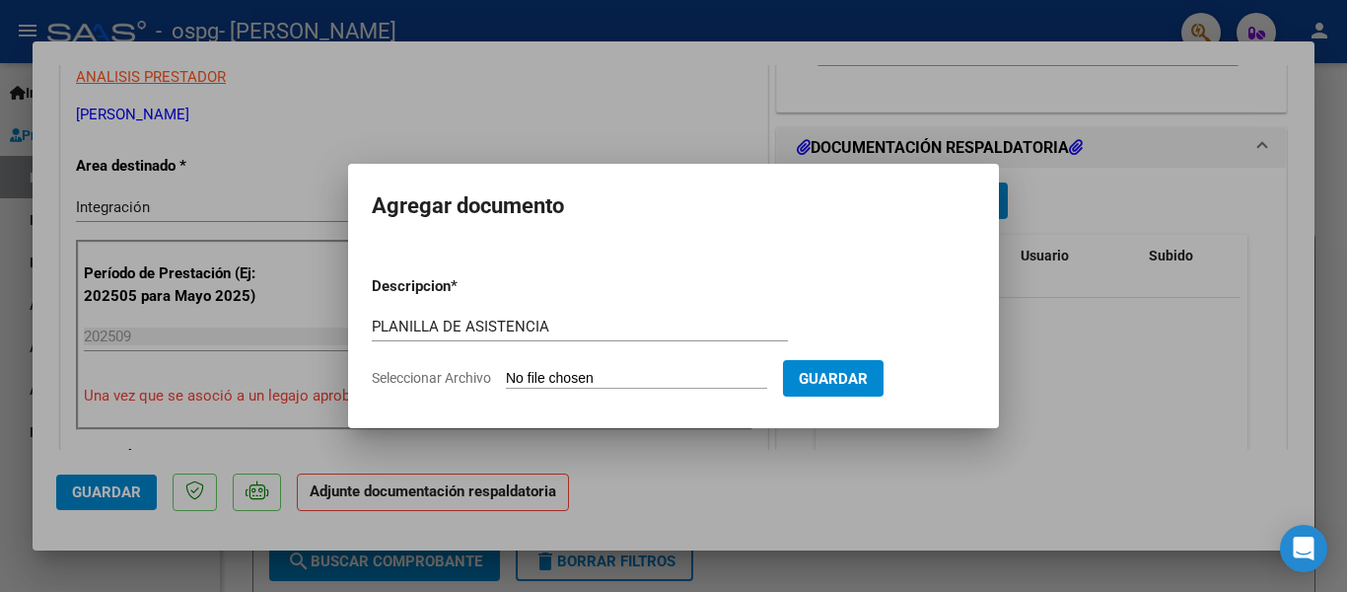
click at [843, 389] on button "Guardar" at bounding box center [833, 378] width 101 height 36
click at [549, 377] on input "Seleccionar Archivo" at bounding box center [636, 379] width 261 height 19
type input "C:\fakepath\PA SEPT.pdf"
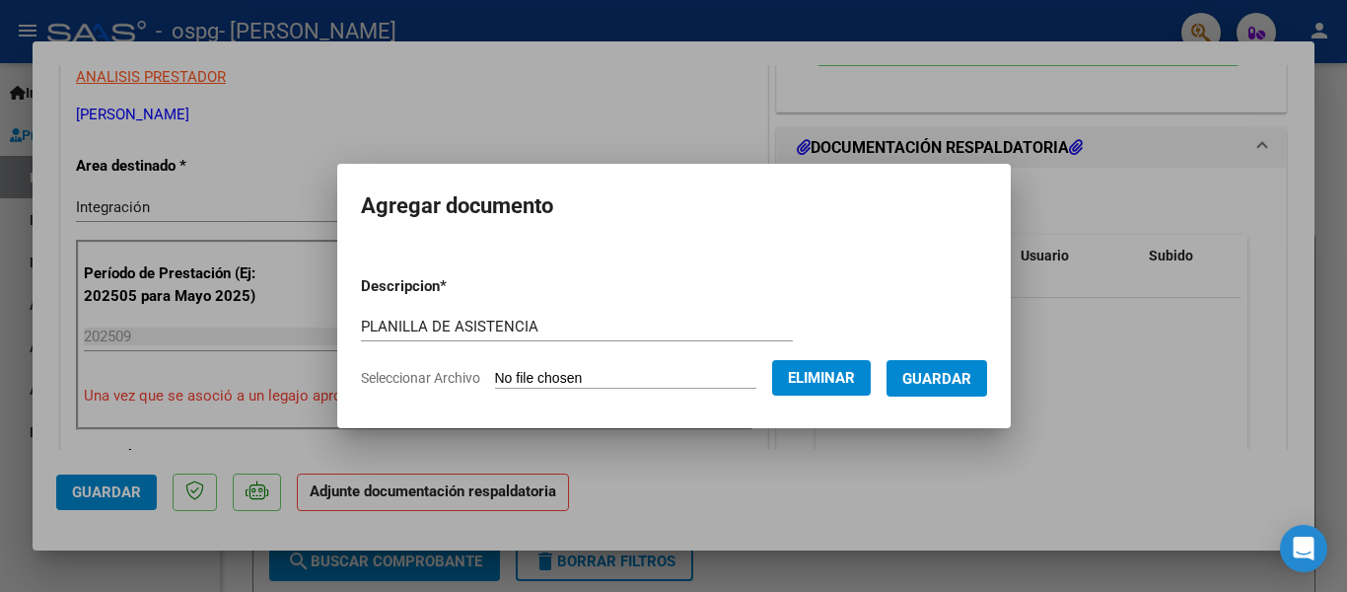
click at [953, 381] on span "Guardar" at bounding box center [936, 379] width 69 height 18
